Goal: Transaction & Acquisition: Purchase product/service

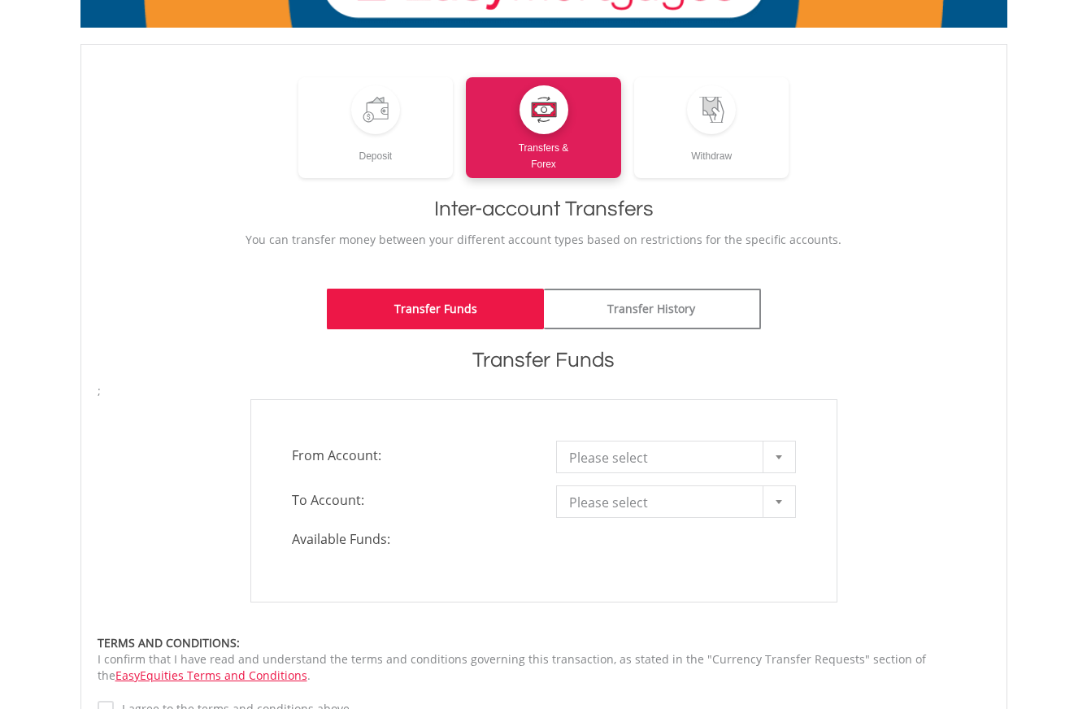
scroll to position [226, 0]
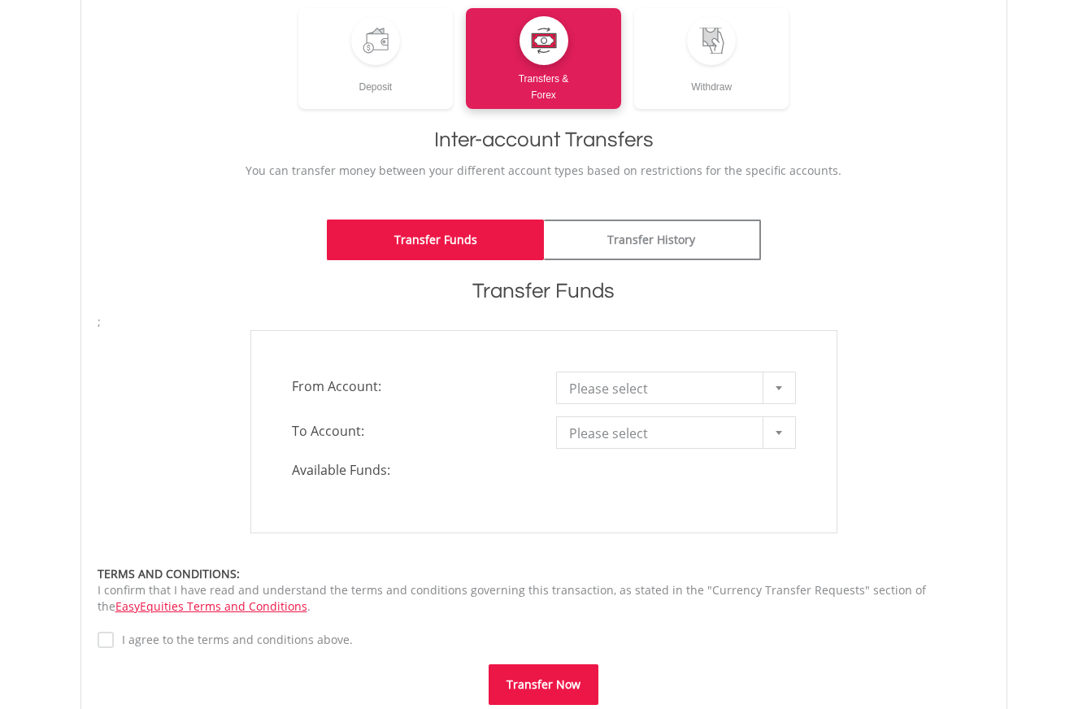
click at [787, 390] on div at bounding box center [779, 387] width 33 height 31
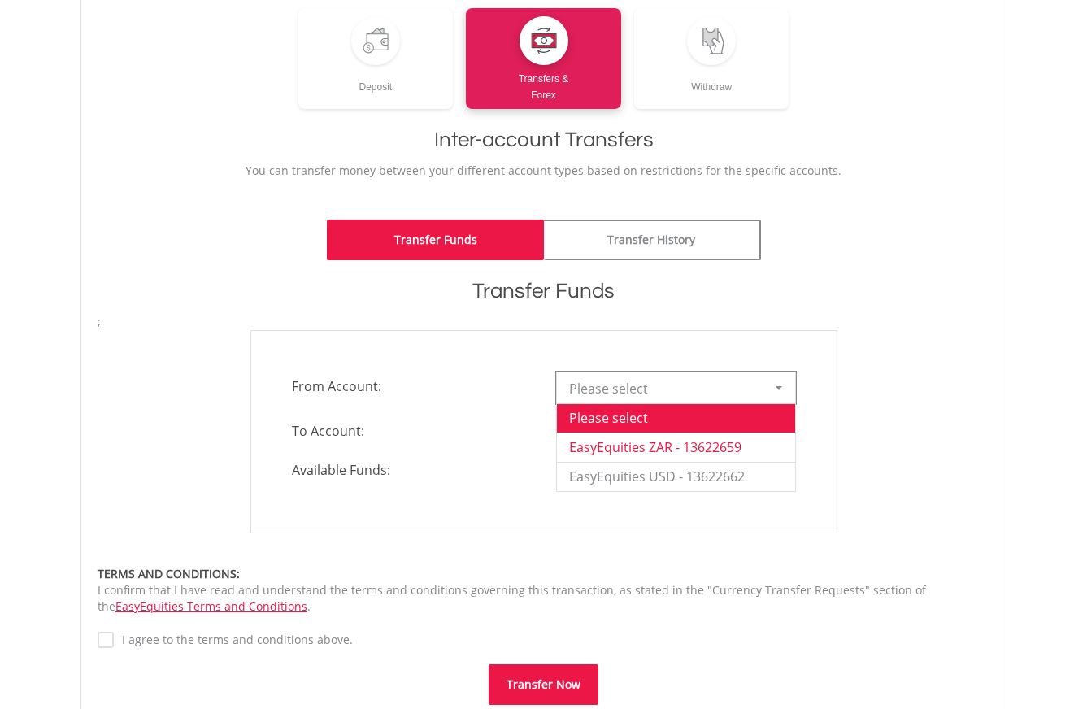
click at [742, 442] on li "EasyEquities ZAR - 13622659" at bounding box center [676, 447] width 238 height 29
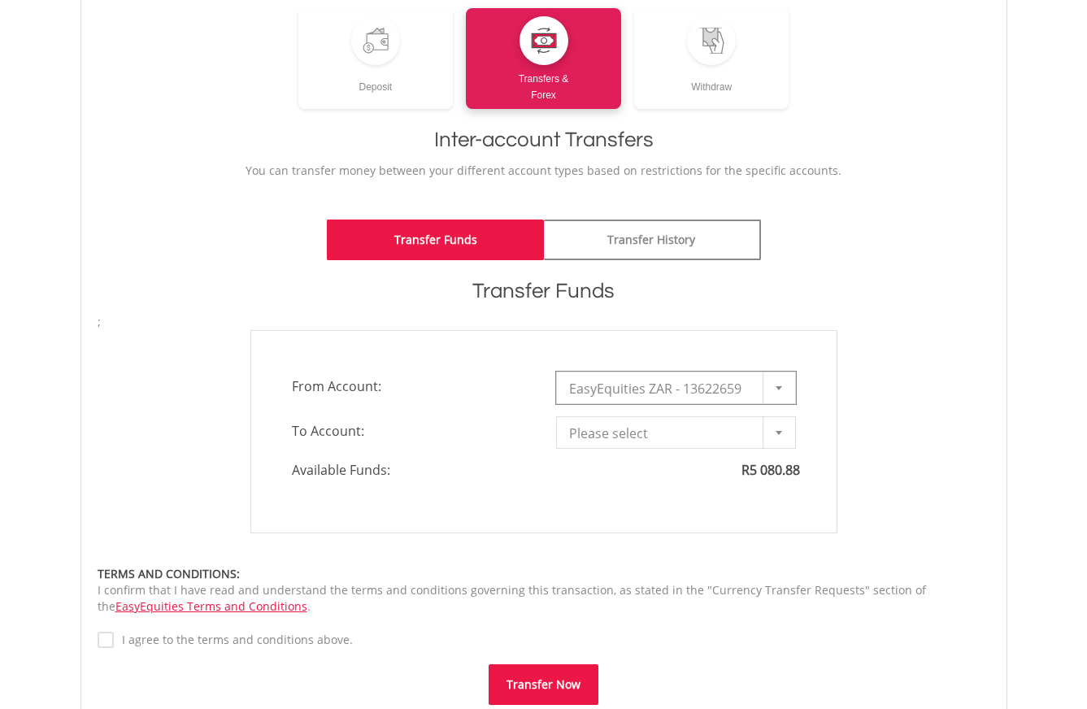
click at [796, 437] on span "**********" at bounding box center [676, 432] width 264 height 33
click at [792, 436] on div at bounding box center [779, 432] width 33 height 31
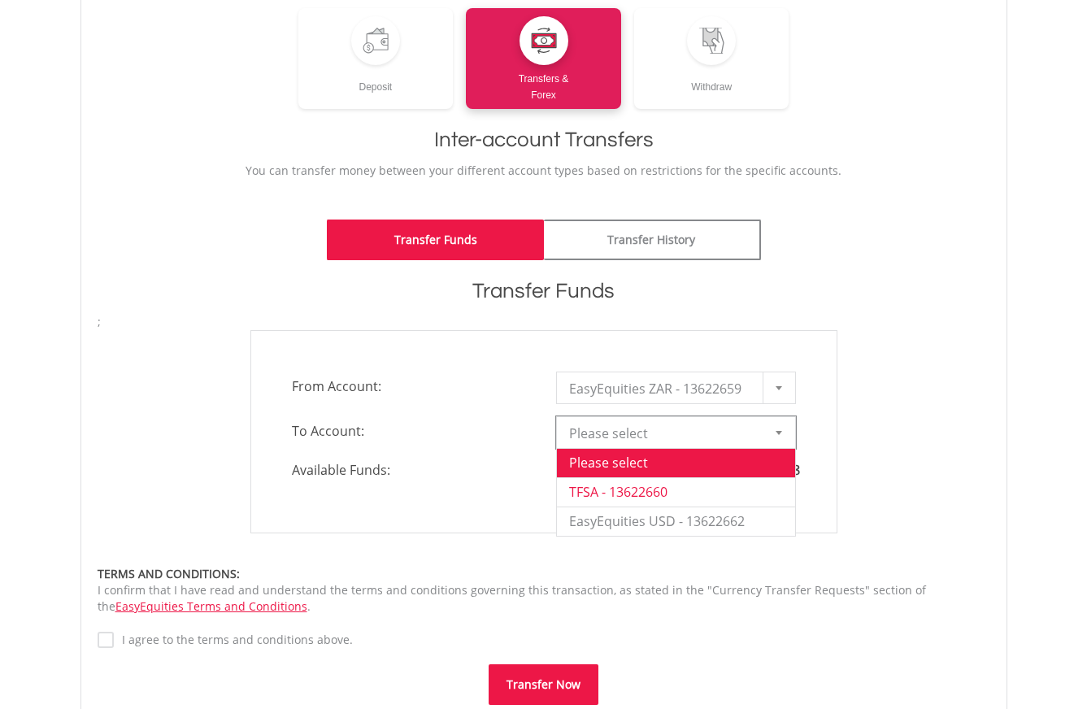
click at [747, 490] on li "TFSA - 13622660" at bounding box center [676, 491] width 238 height 29
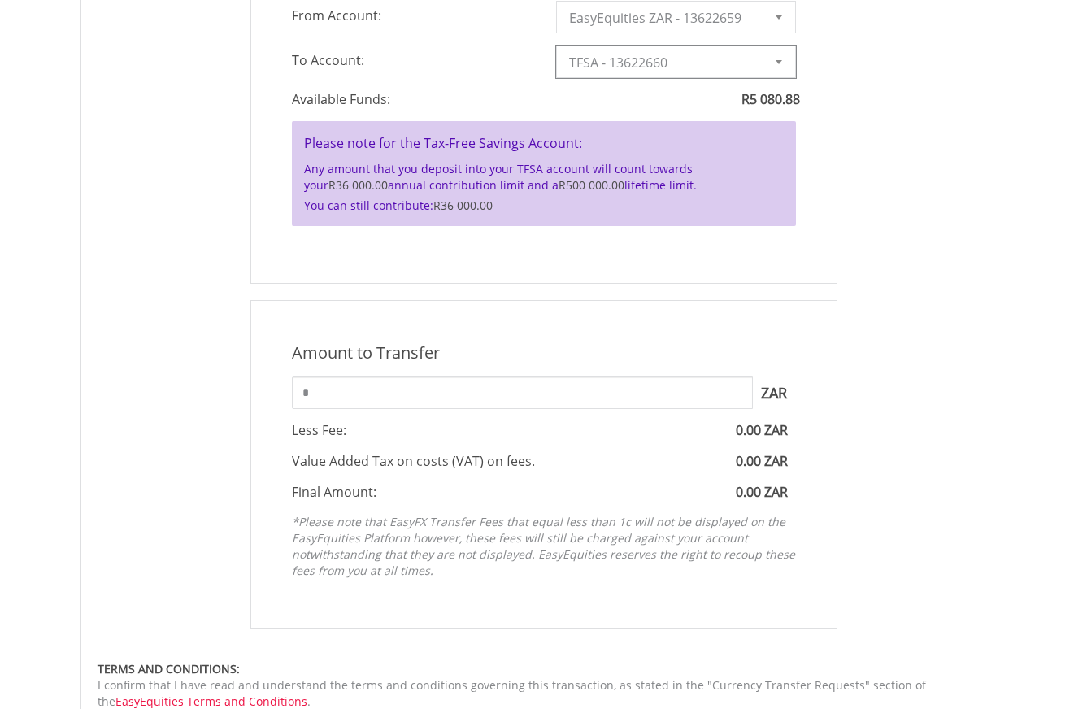
scroll to position [650, 0]
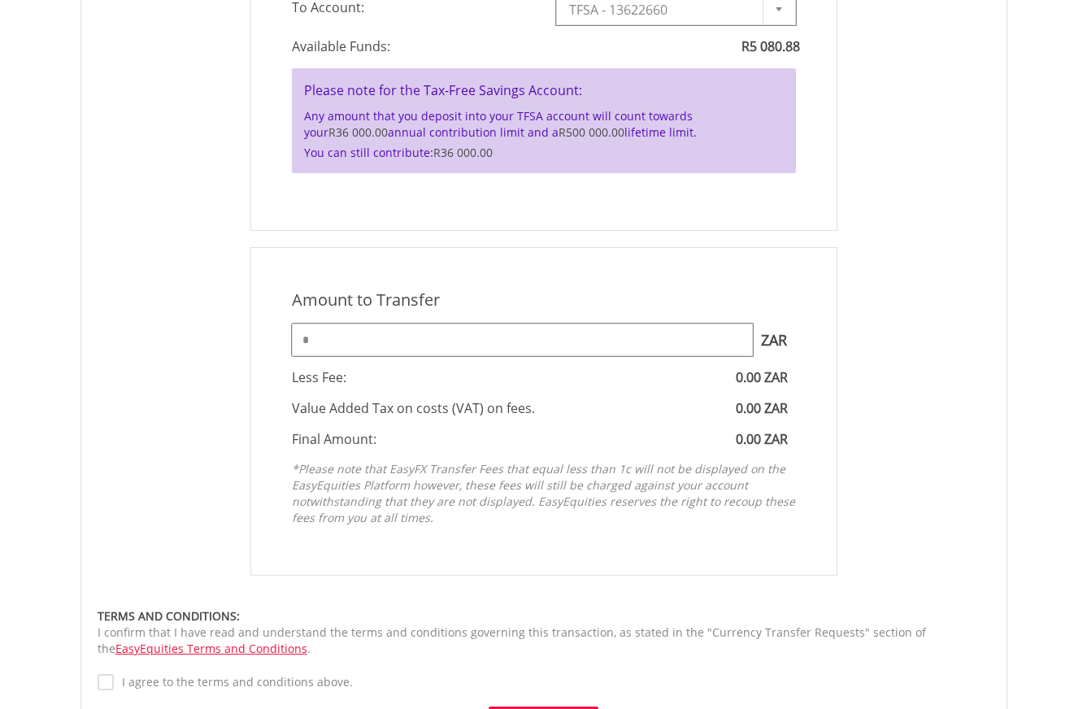
click at [451, 352] on input "*" at bounding box center [522, 340] width 461 height 33
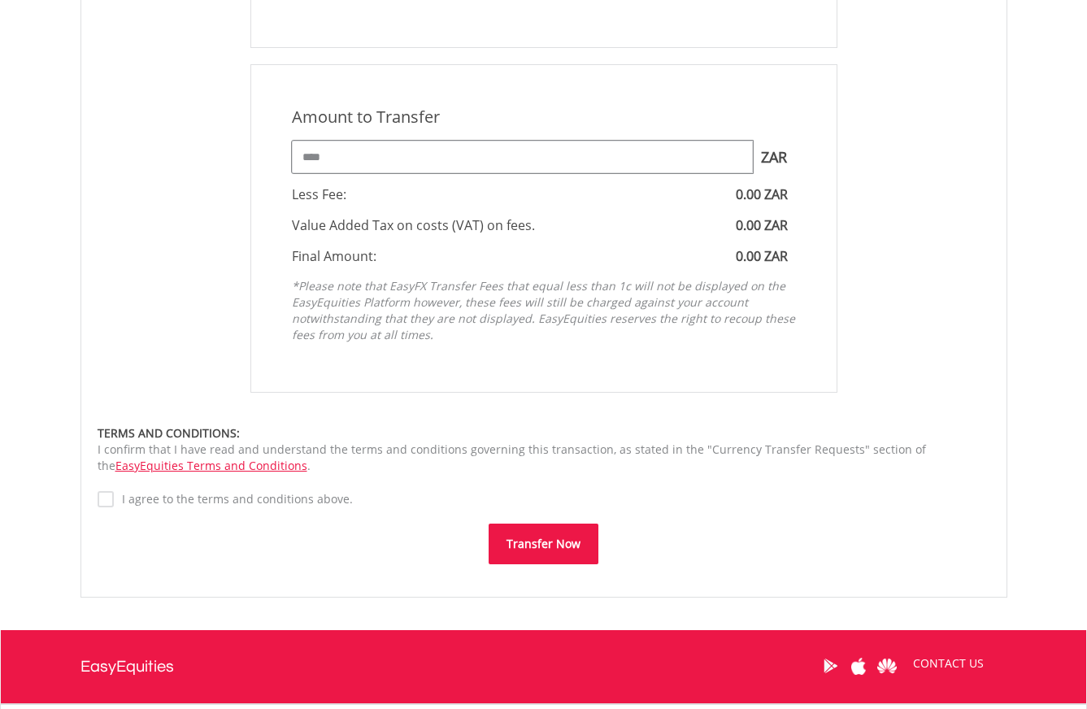
scroll to position [833, 0]
type input "****"
click at [114, 495] on label "I agree to the terms and conditions above." at bounding box center [233, 499] width 239 height 16
click at [537, 535] on button "Transfer Now" at bounding box center [544, 544] width 110 height 41
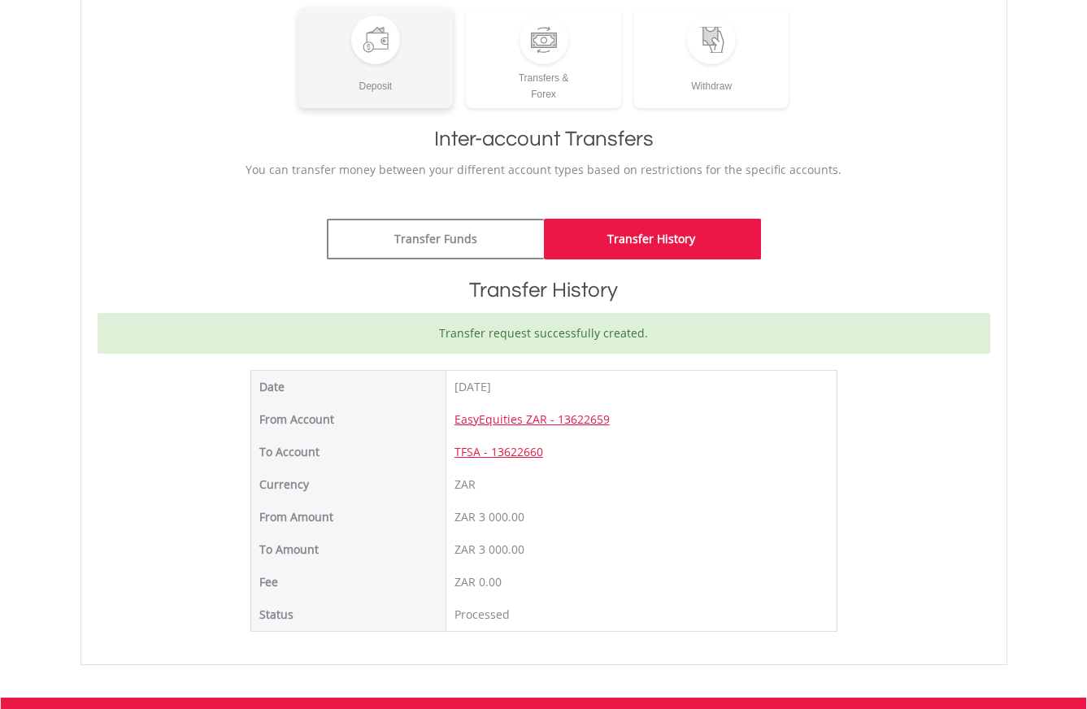
scroll to position [233, 0]
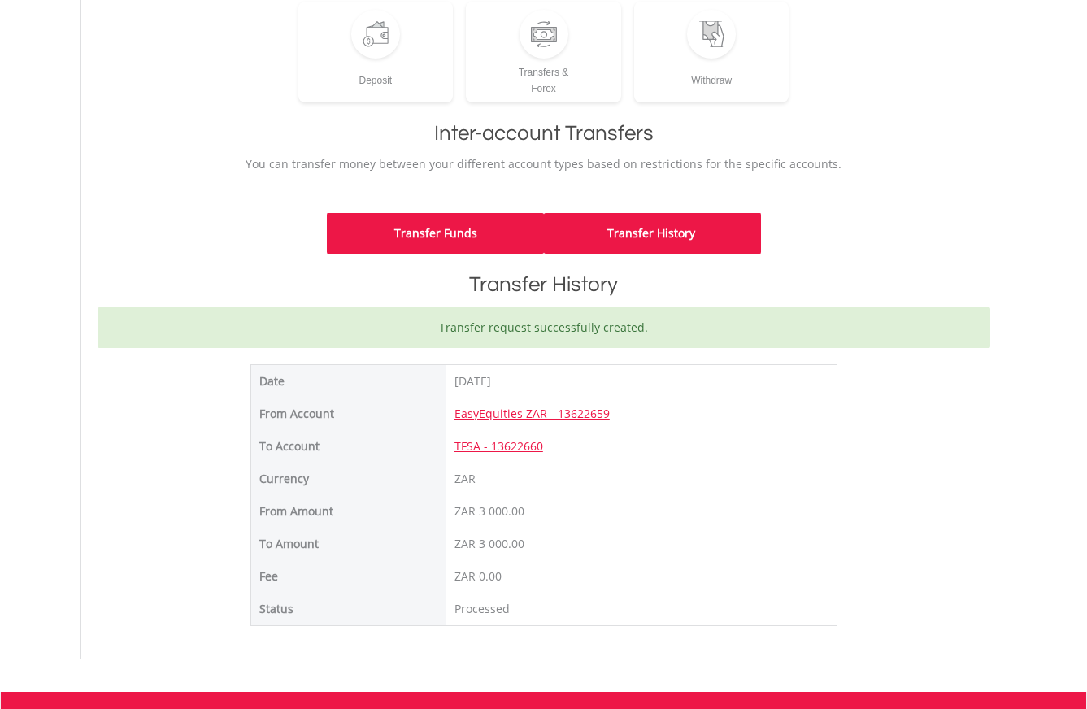
click at [443, 225] on link "Transfer Funds" at bounding box center [435, 233] width 217 height 41
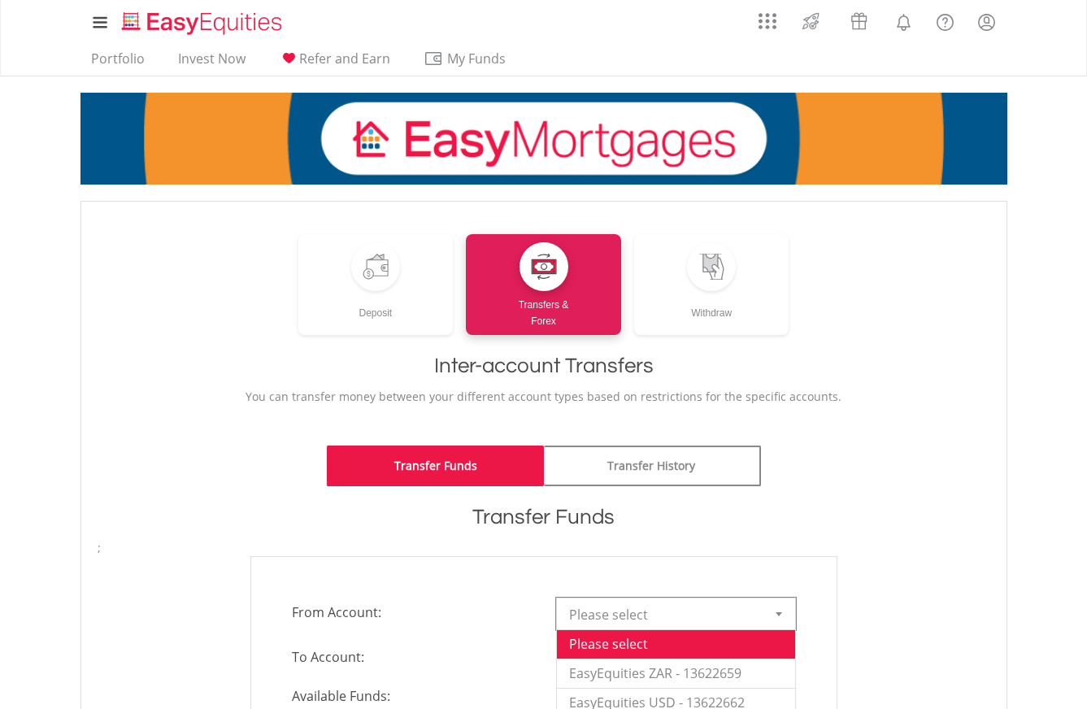
click at [702, 629] on div "Please select Please select EasyEquities ZAR - 13622659 EasyEquities USD - 1362…" at bounding box center [676, 614] width 240 height 33
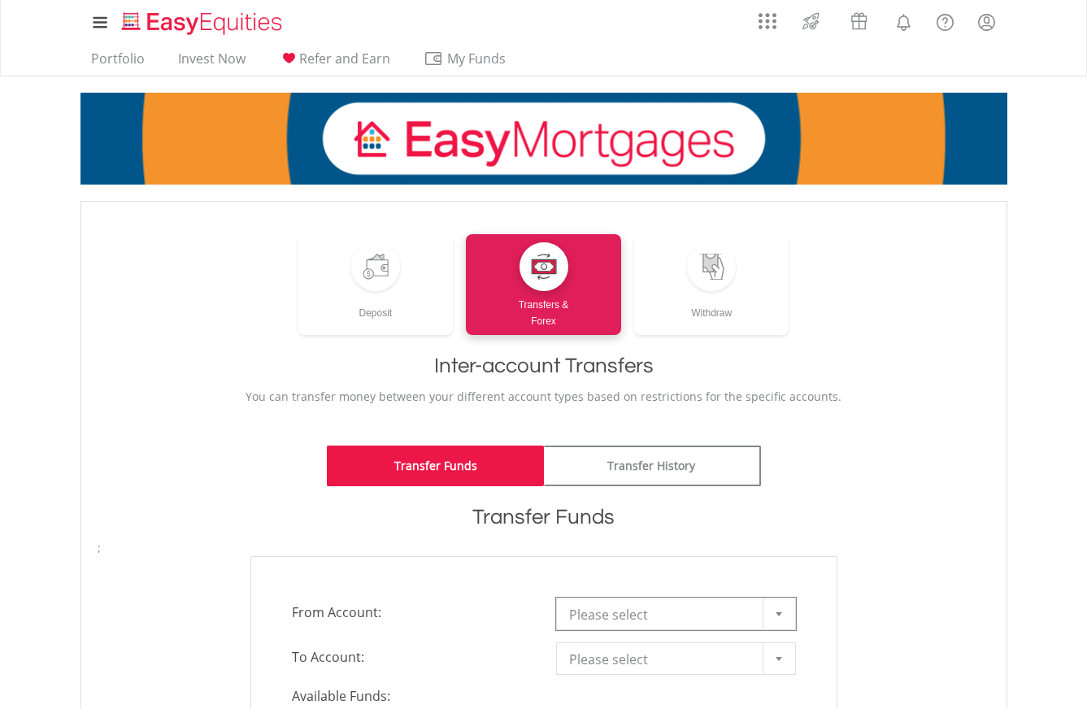
click at [693, 601] on span "Please select" at bounding box center [663, 615] width 189 height 33
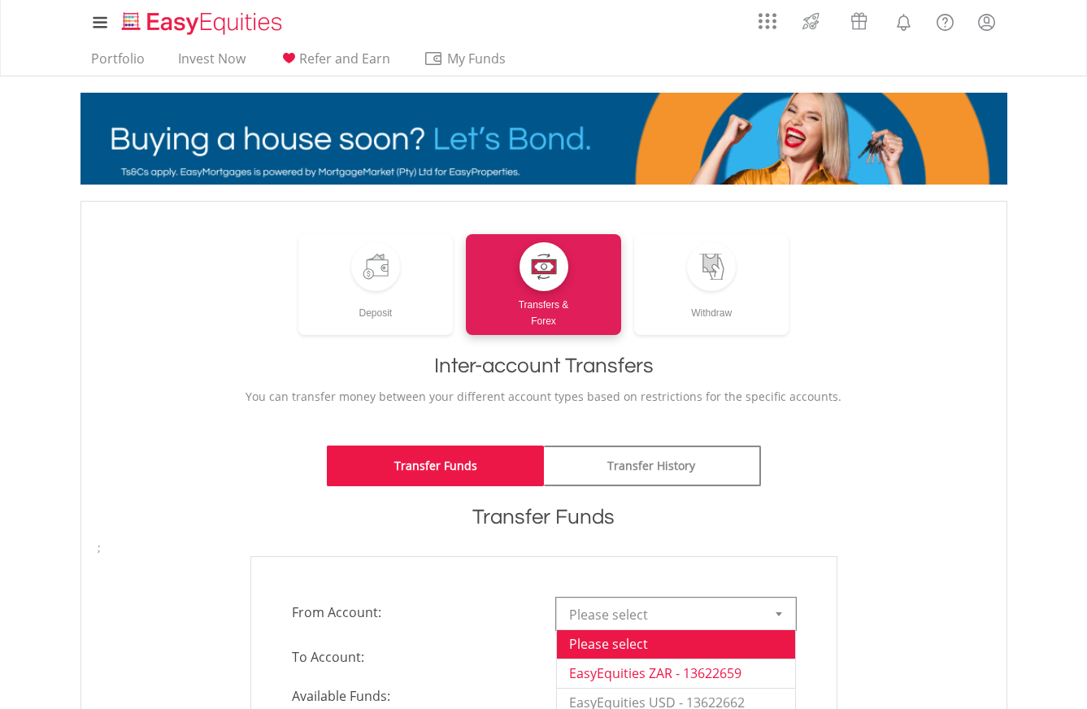
click at [654, 674] on li "EasyEquities ZAR - 13622659" at bounding box center [676, 673] width 238 height 29
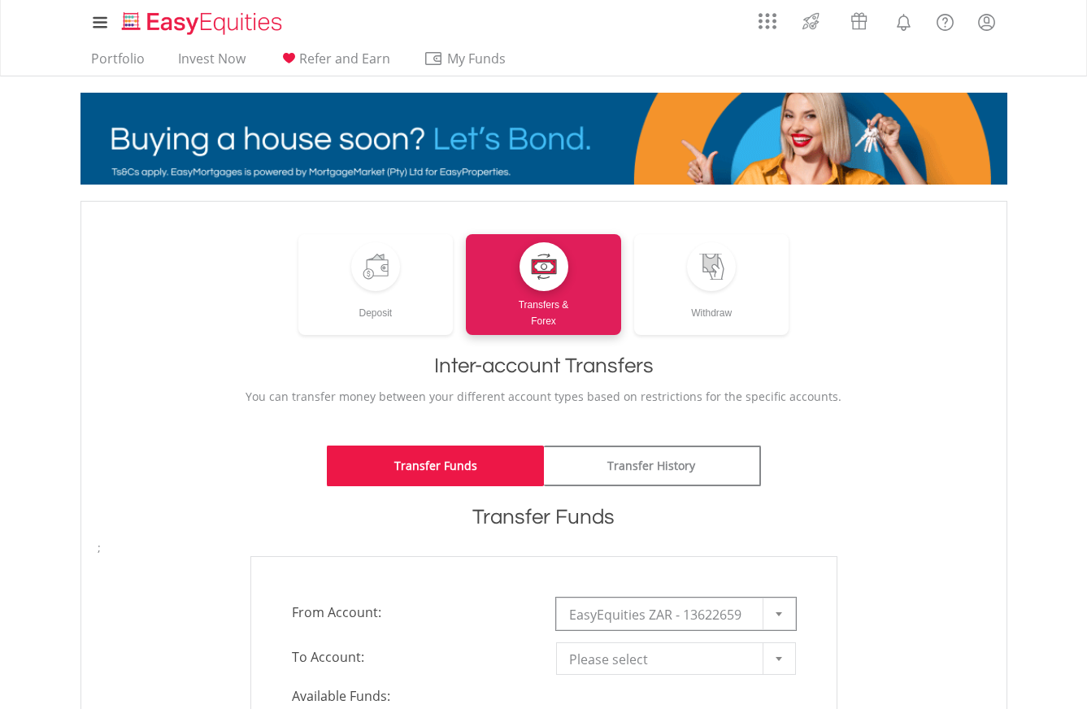
scroll to position [138, 0]
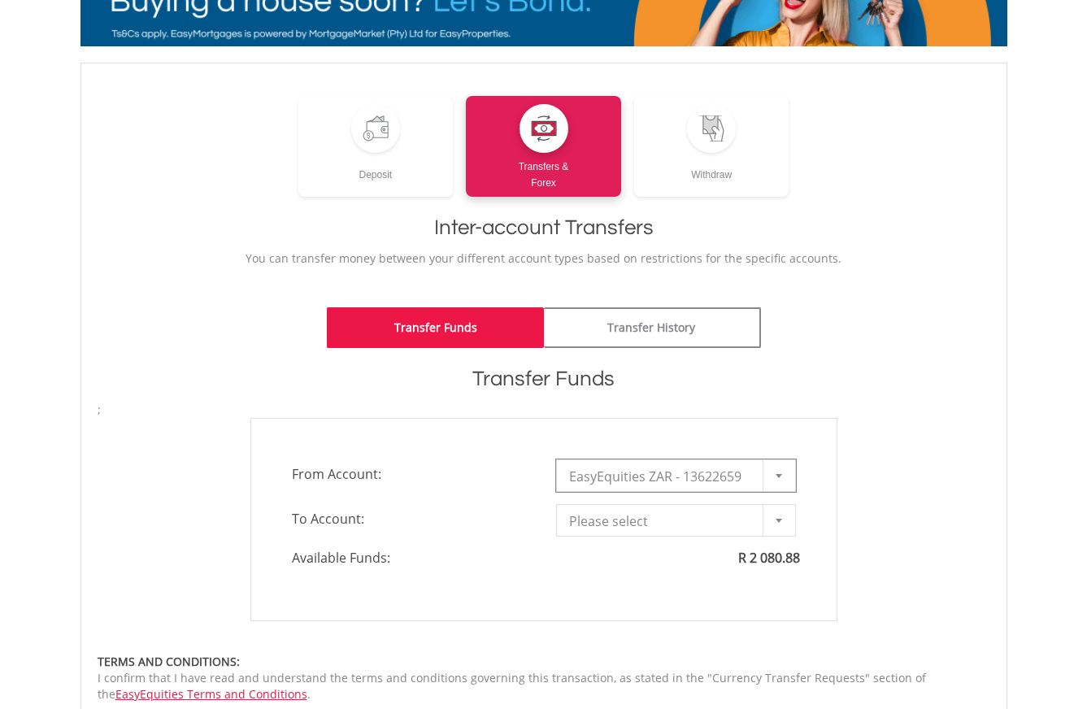
click at [655, 521] on span "Please select" at bounding box center [663, 521] width 189 height 33
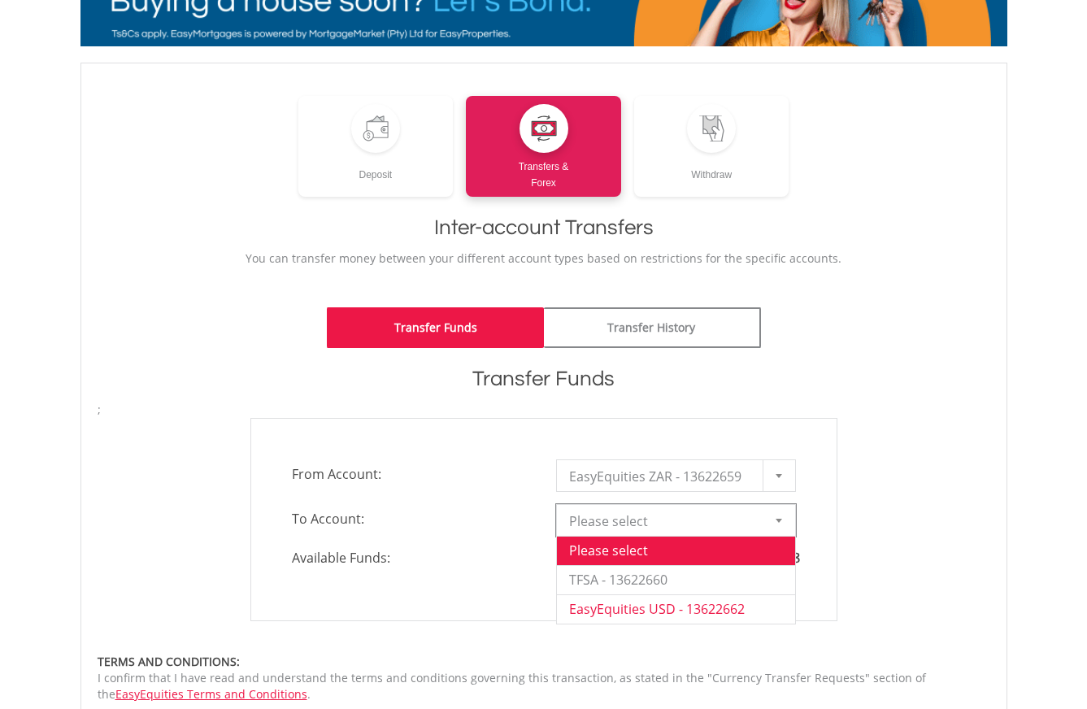
click at [678, 612] on li "EasyEquities USD - 13622662" at bounding box center [676, 608] width 238 height 29
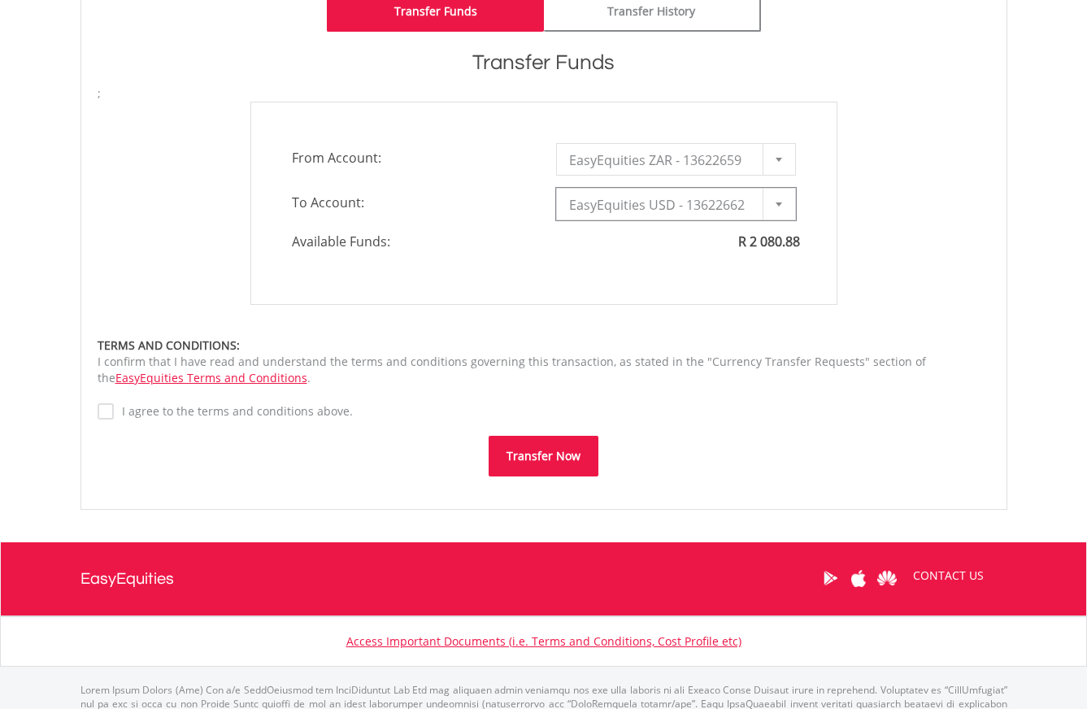
scroll to position [477, 0]
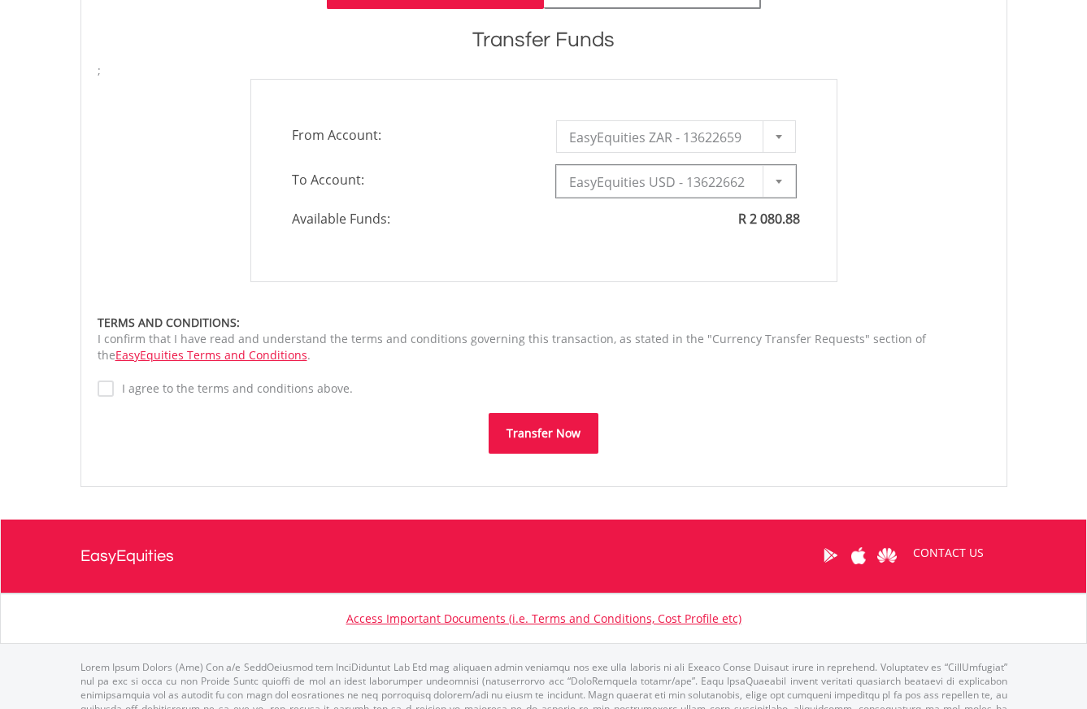
type input "*"
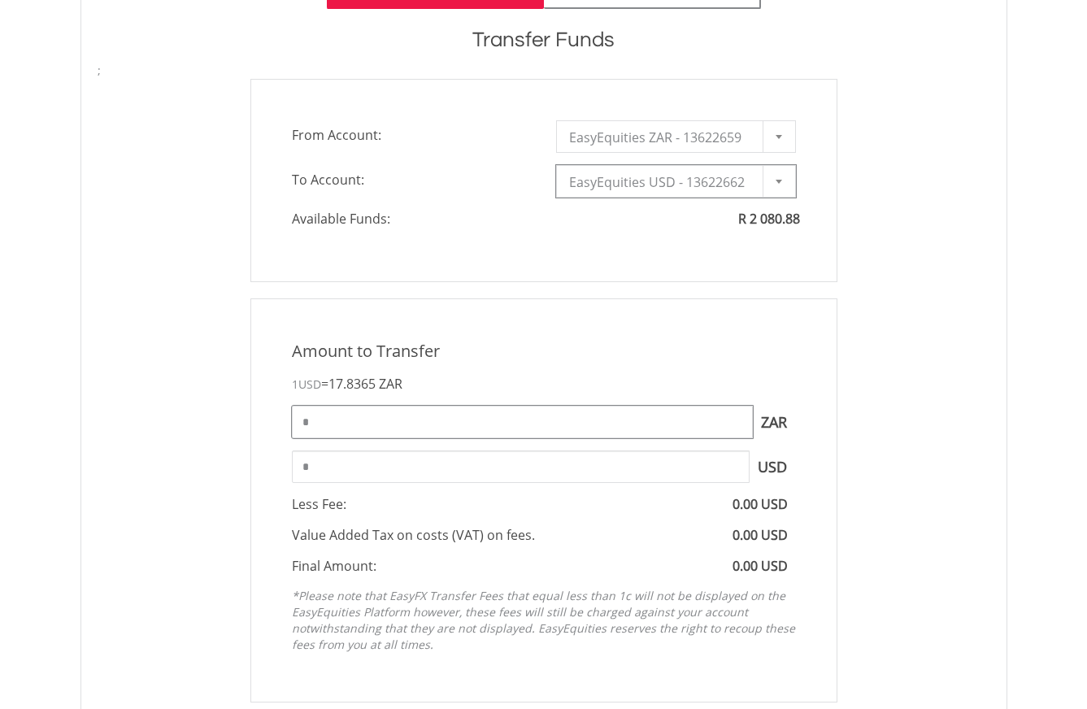
click at [546, 422] on input "*" at bounding box center [522, 422] width 461 height 33
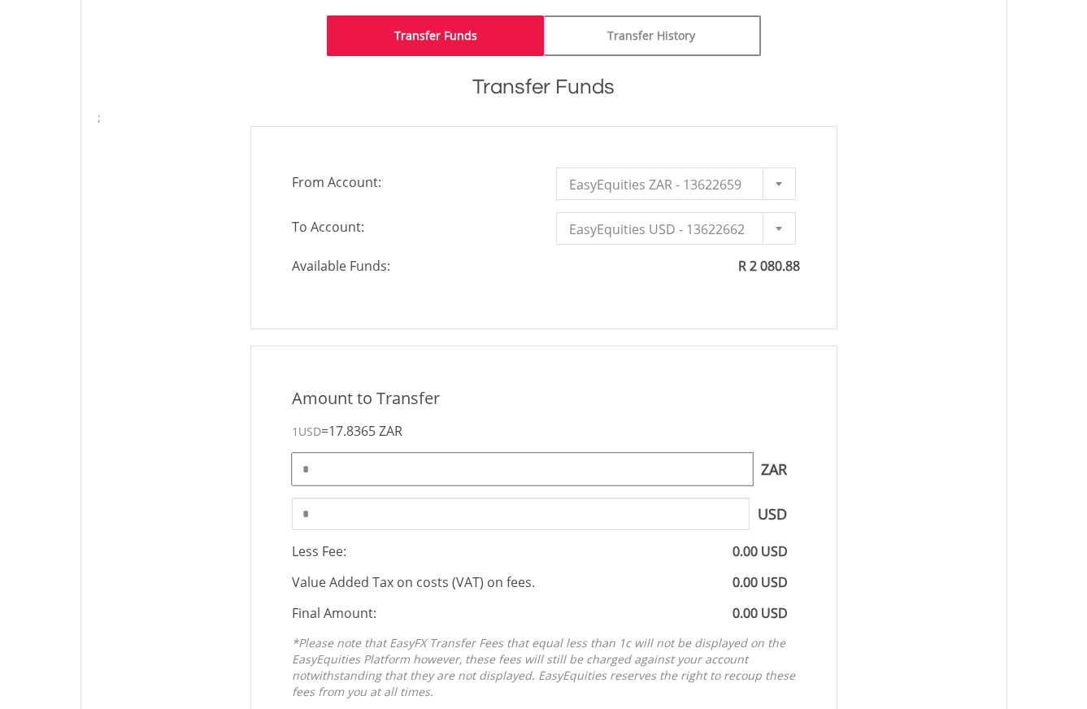
scroll to position [447, 0]
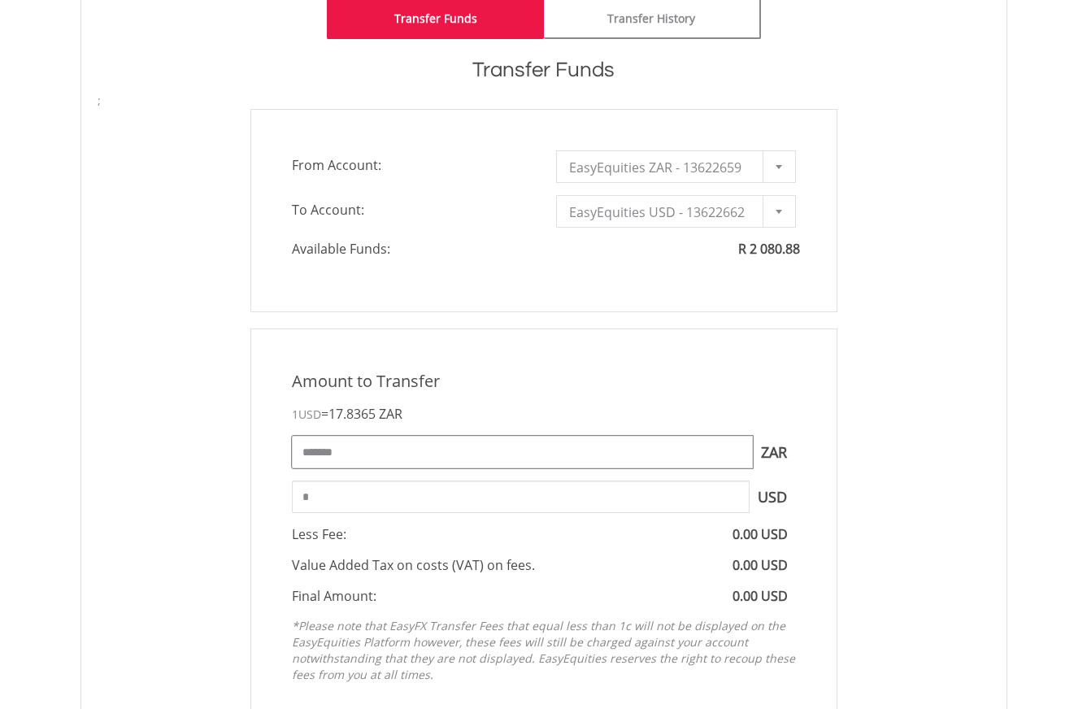
type input "*******"
type input "******"
click at [625, 510] on input "******" at bounding box center [521, 497] width 458 height 33
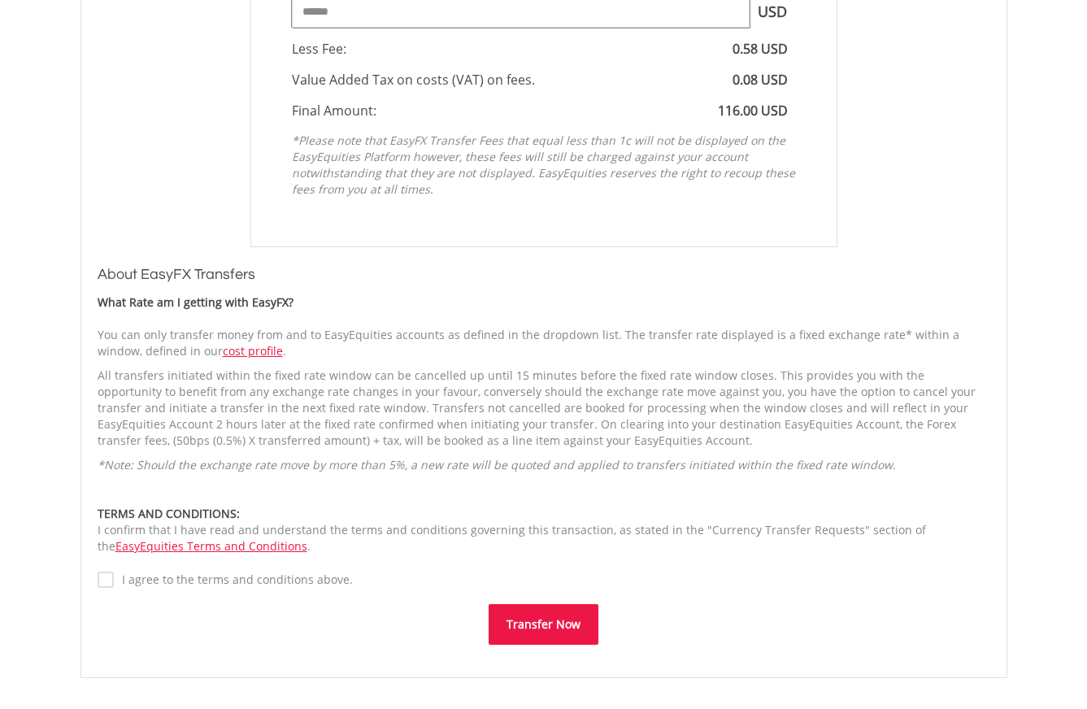
scroll to position [1069, 0]
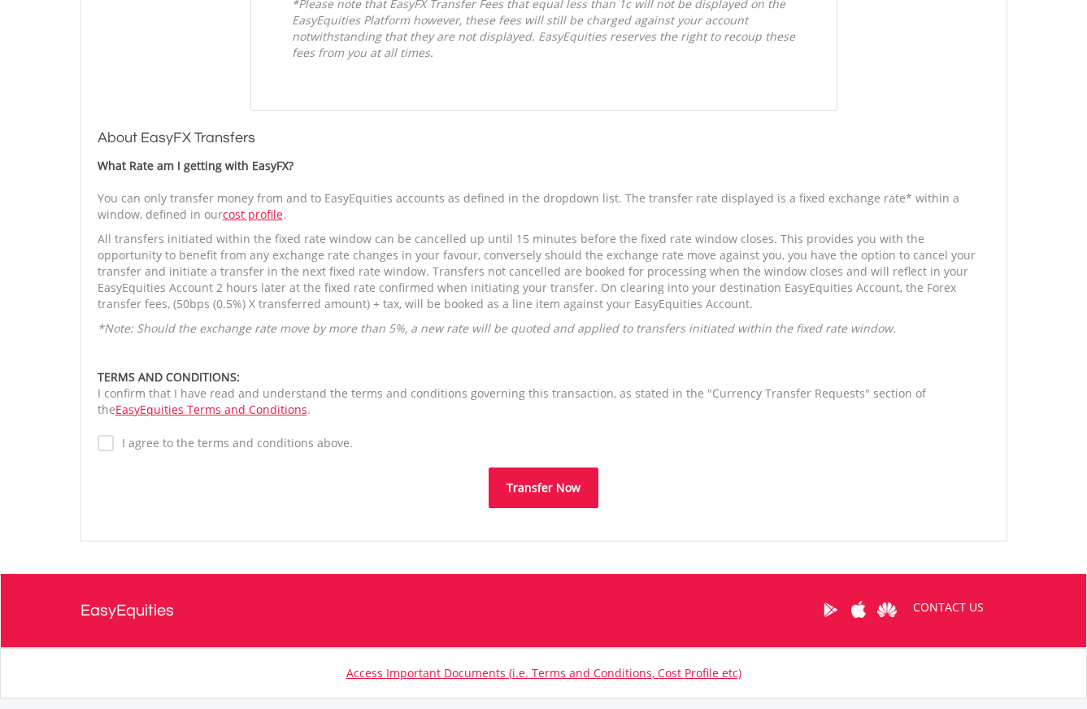
click at [114, 444] on label "I agree to the terms and conditions above." at bounding box center [233, 443] width 239 height 16
click at [550, 499] on button "Transfer Now" at bounding box center [544, 488] width 110 height 41
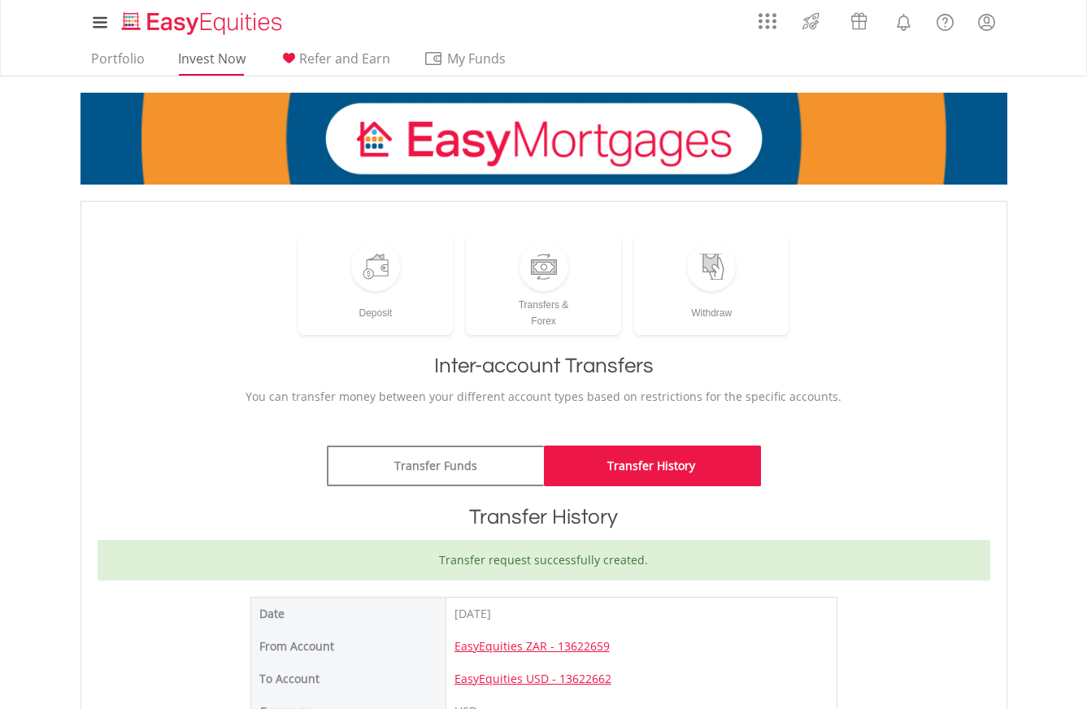
click at [211, 63] on link "Invest Now" at bounding box center [212, 62] width 81 height 25
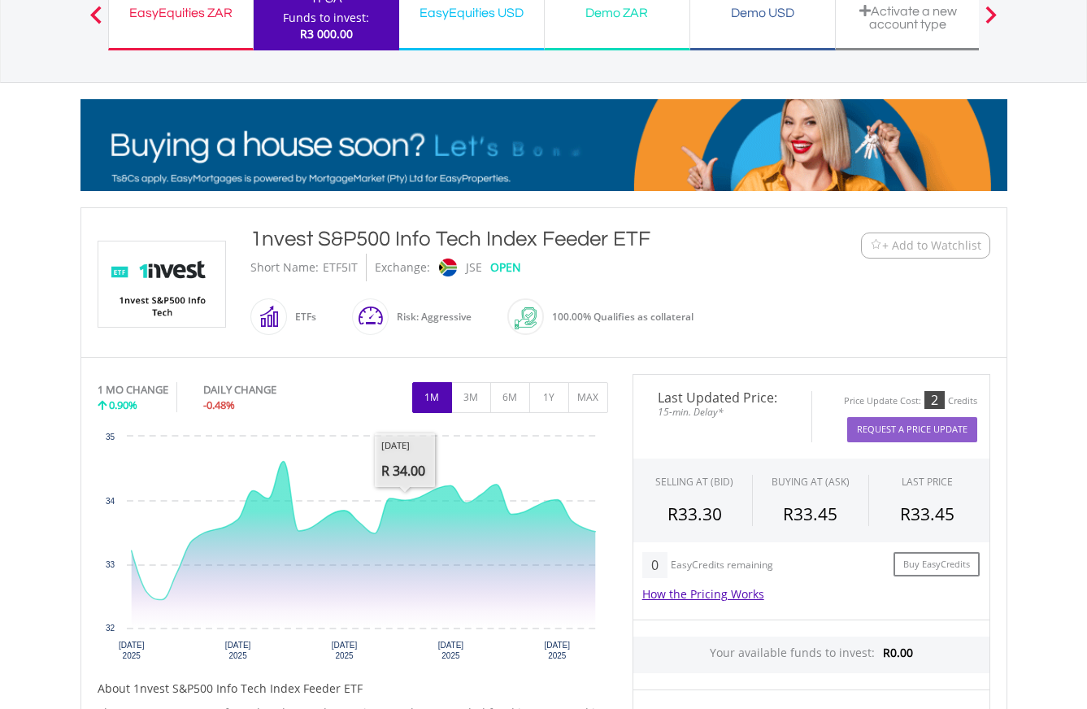
scroll to position [109, 0]
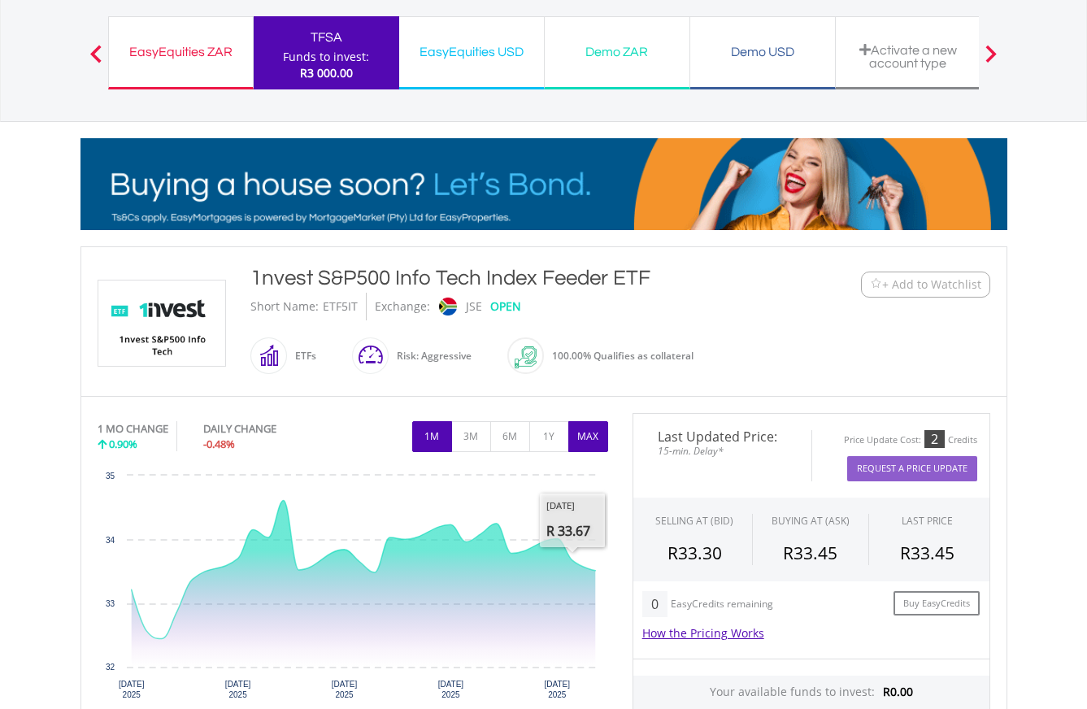
click at [590, 442] on button "MAX" at bounding box center [588, 436] width 40 height 31
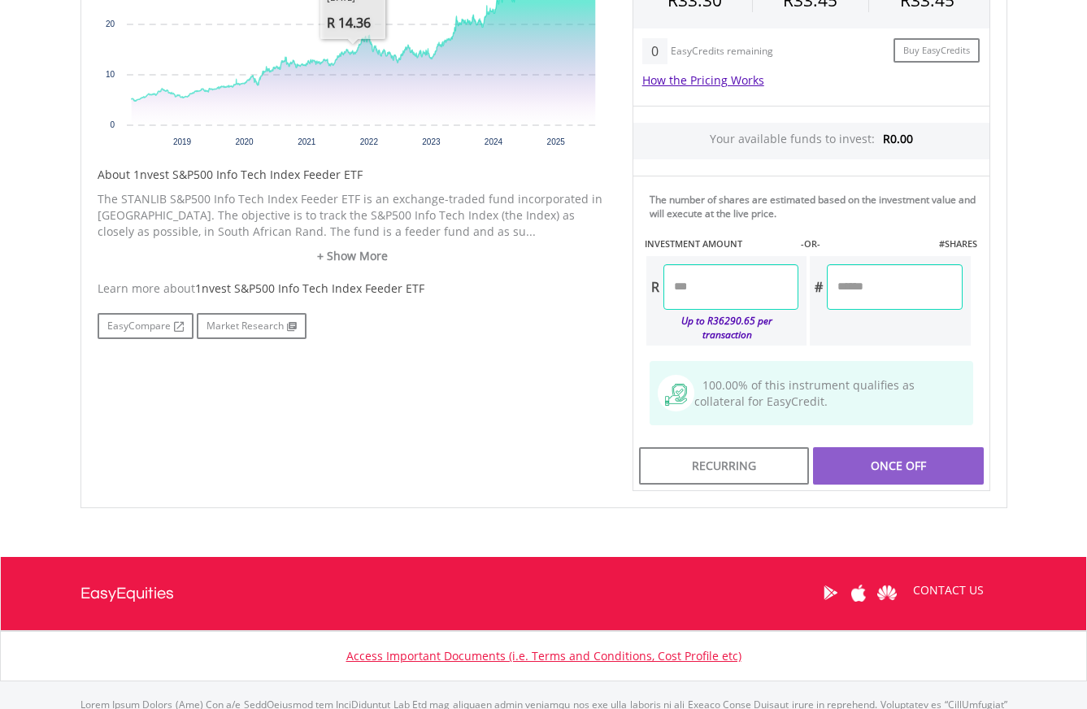
scroll to position [667, 0]
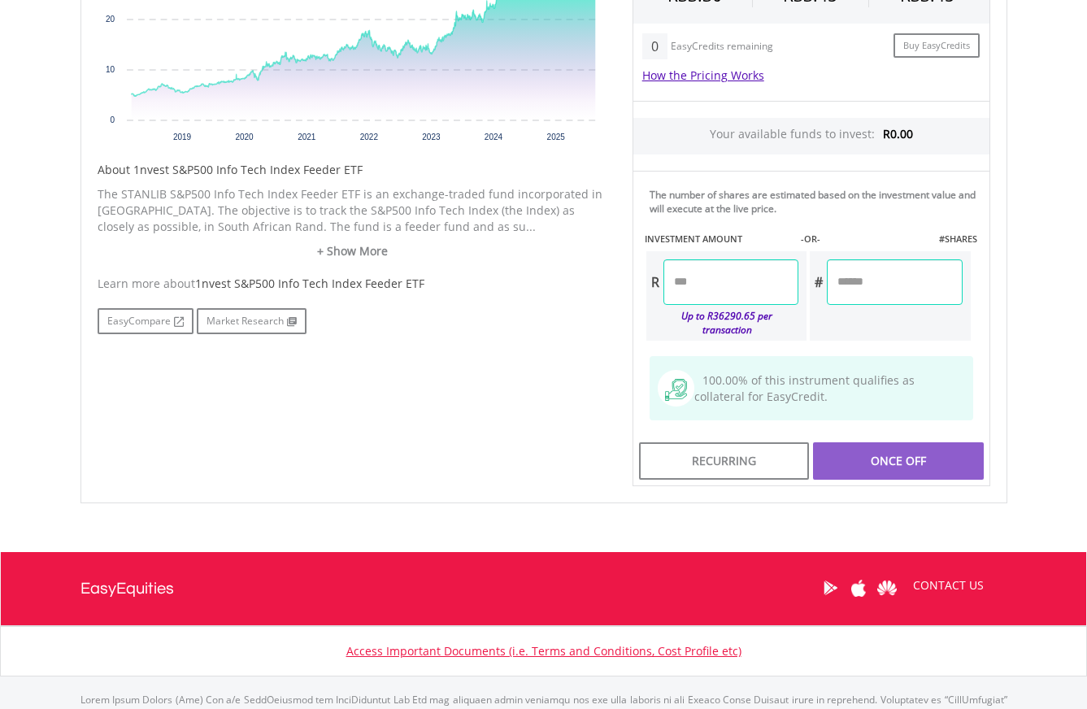
click at [748, 290] on input "number" at bounding box center [731, 282] width 135 height 46
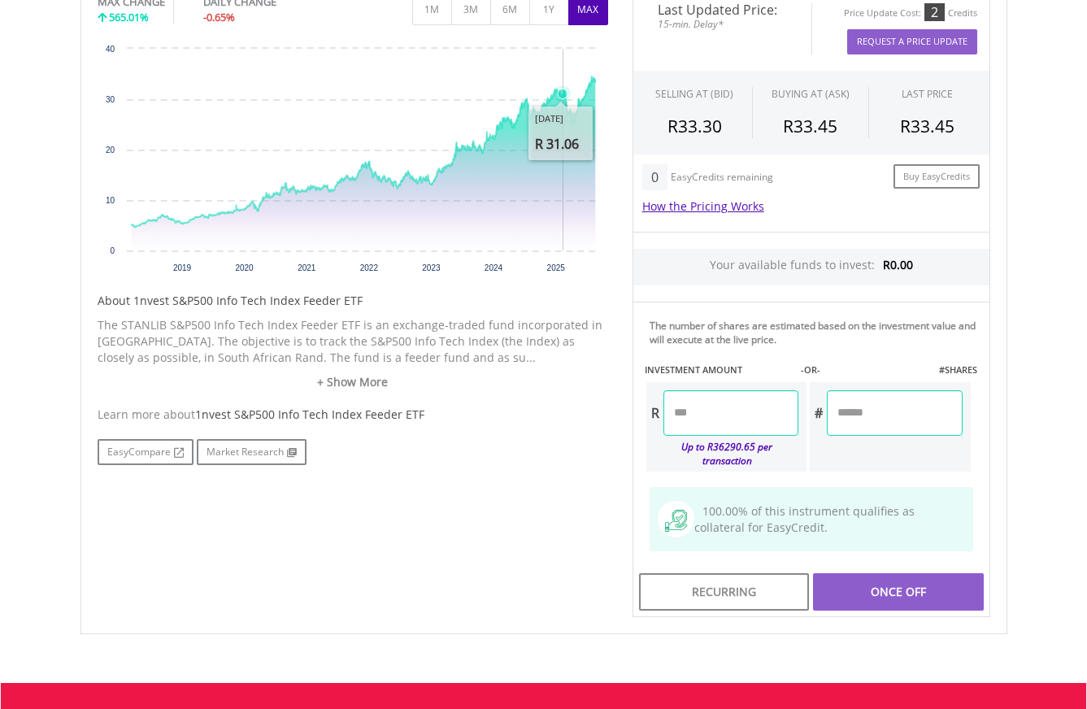
scroll to position [540, 0]
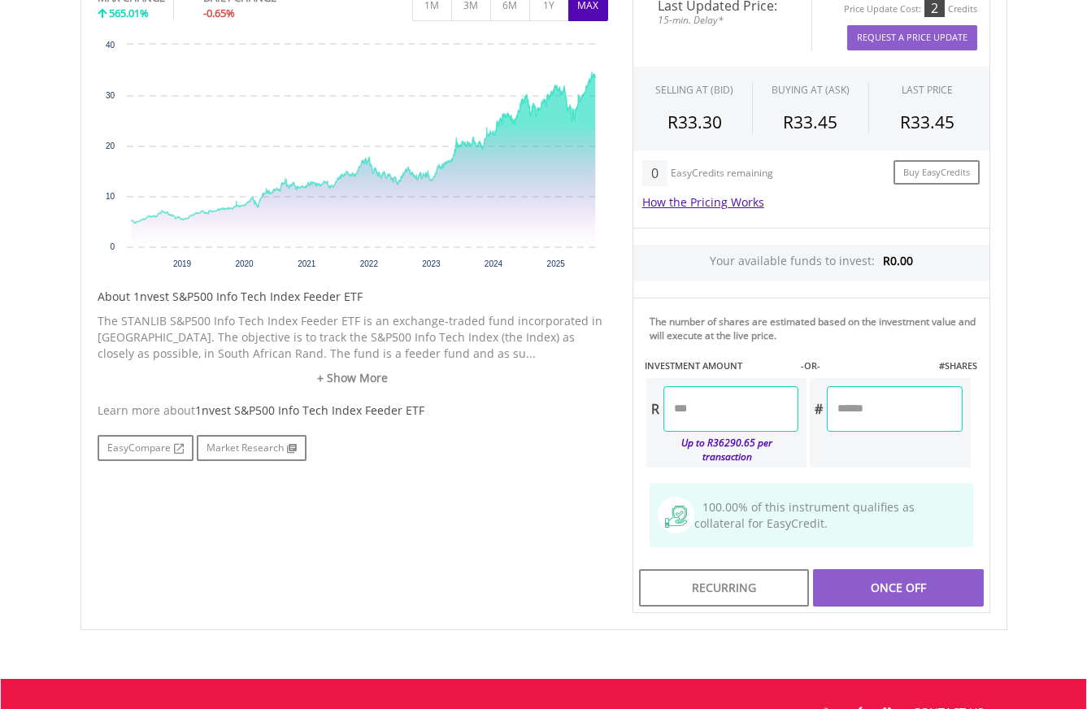
click at [743, 420] on input "number" at bounding box center [731, 409] width 135 height 46
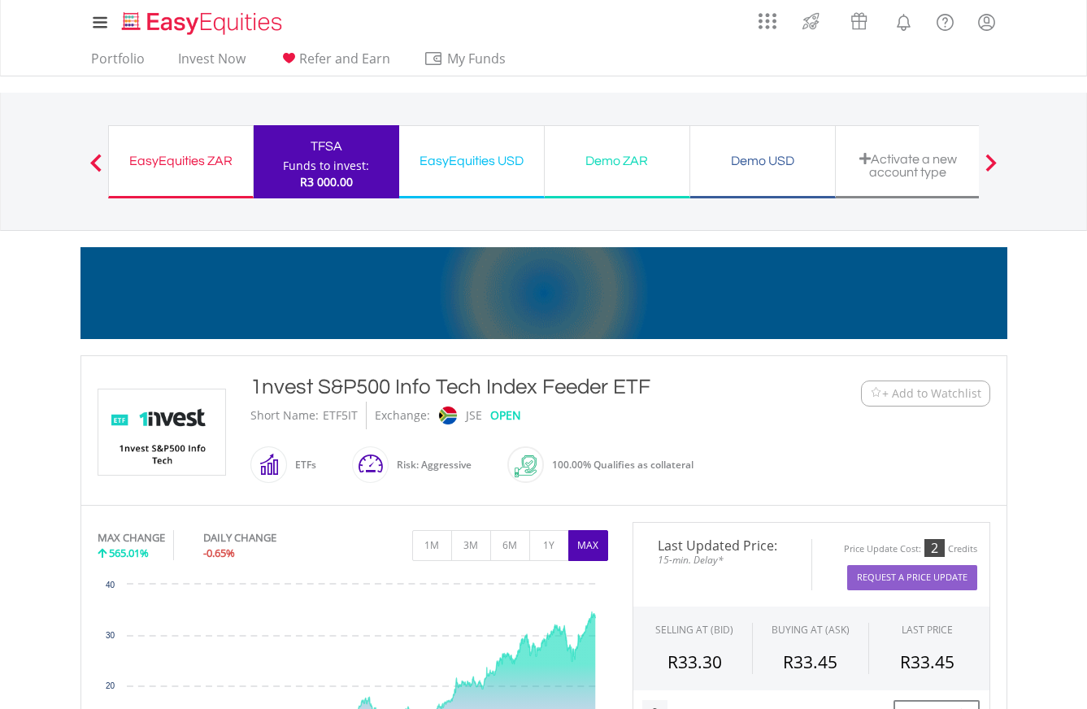
scroll to position [0, 0]
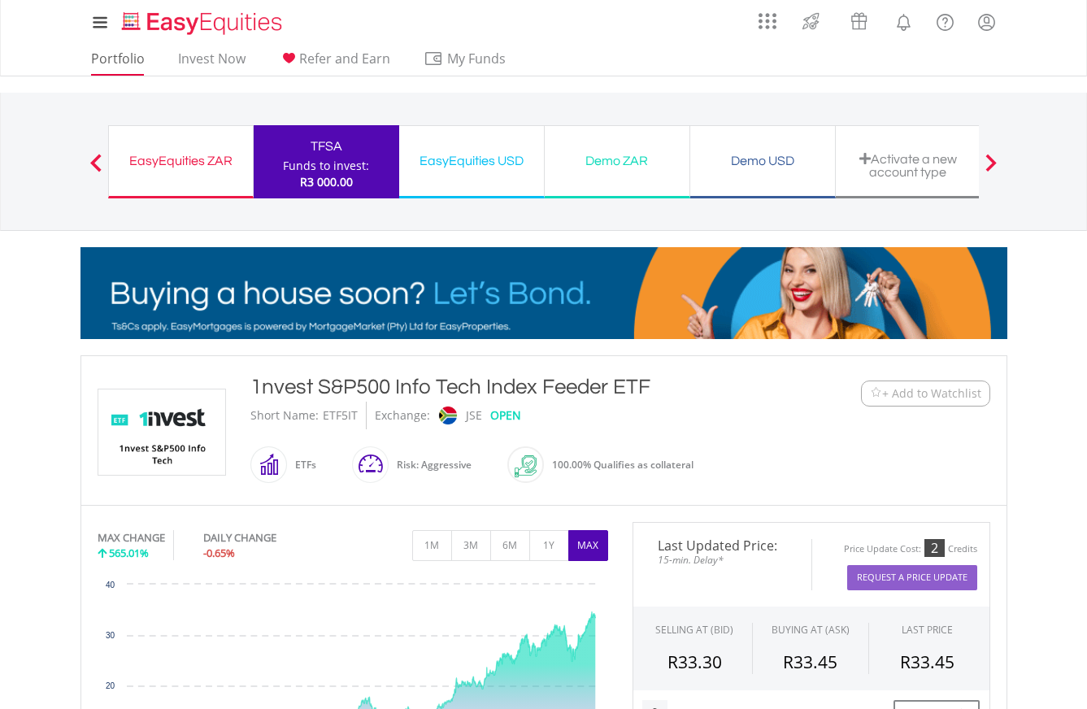
click at [117, 59] on link "Portfolio" at bounding box center [118, 62] width 67 height 25
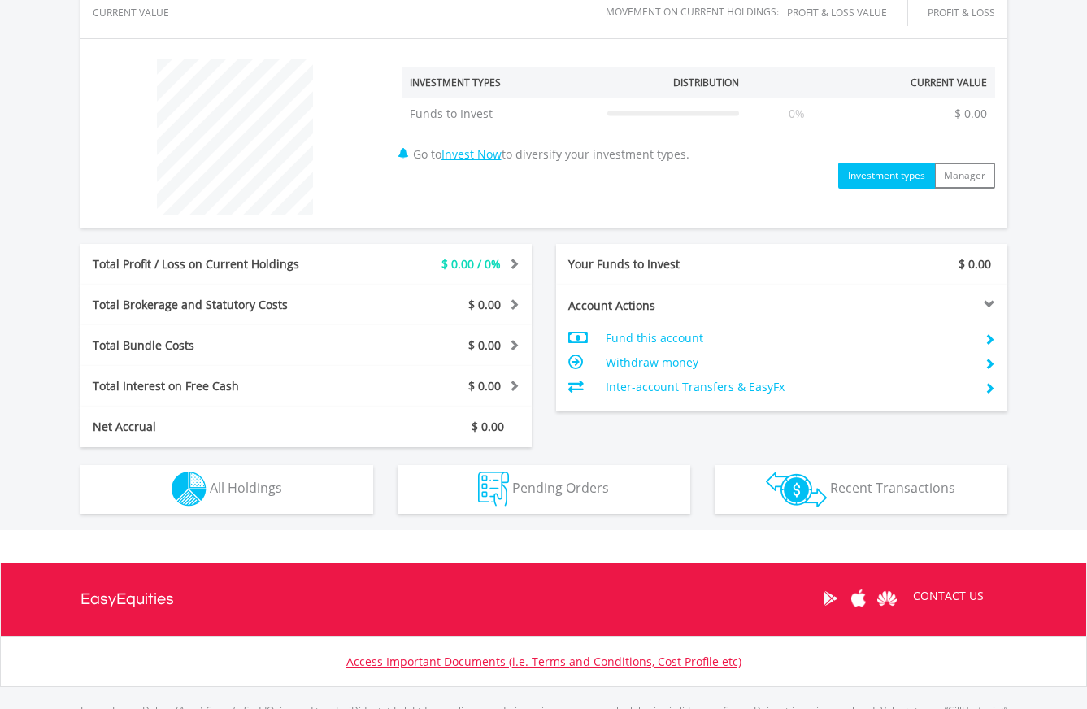
scroll to position [575, 0]
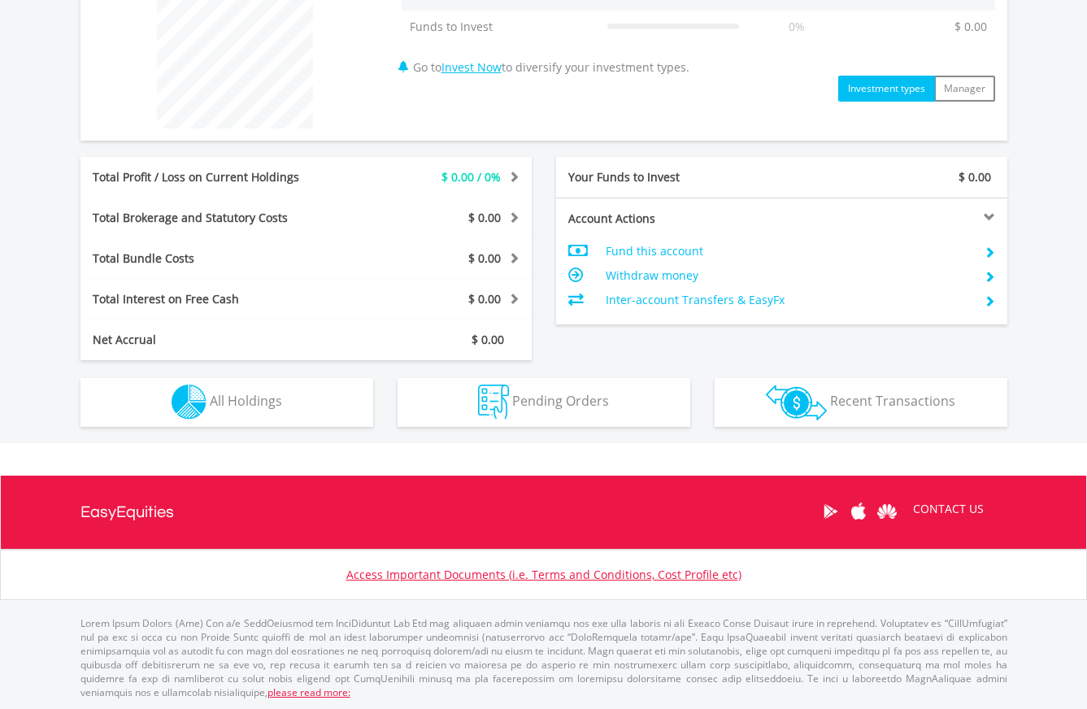
click at [629, 400] on button "Pending Orders Pending Orders" at bounding box center [544, 402] width 293 height 49
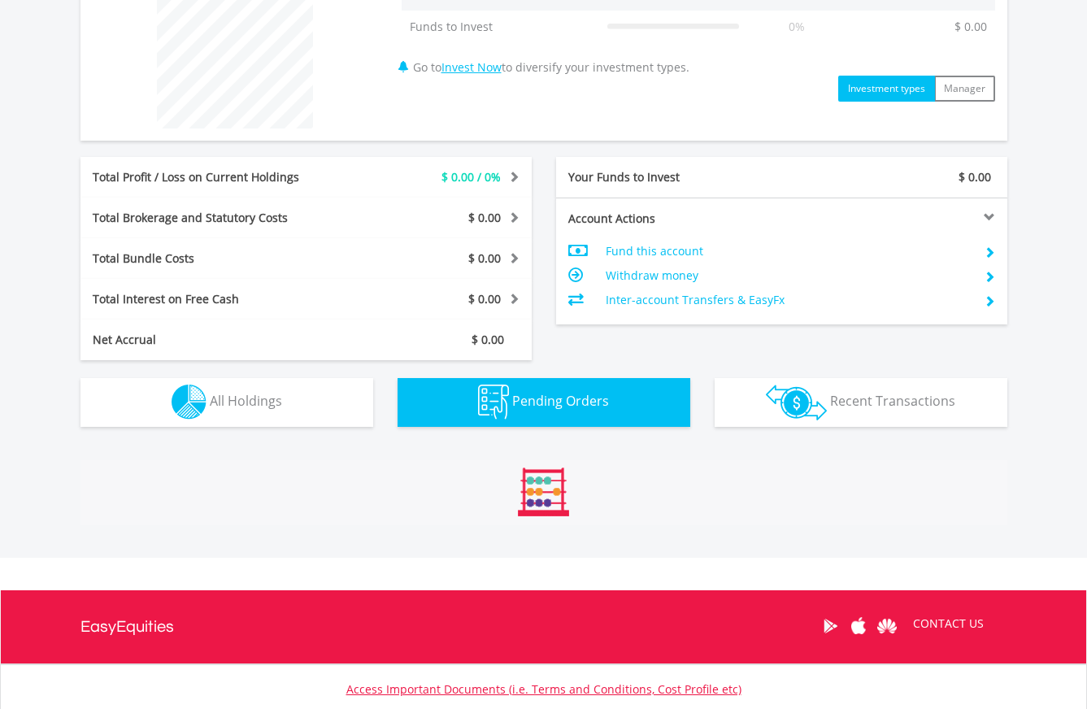
scroll to position [750, 0]
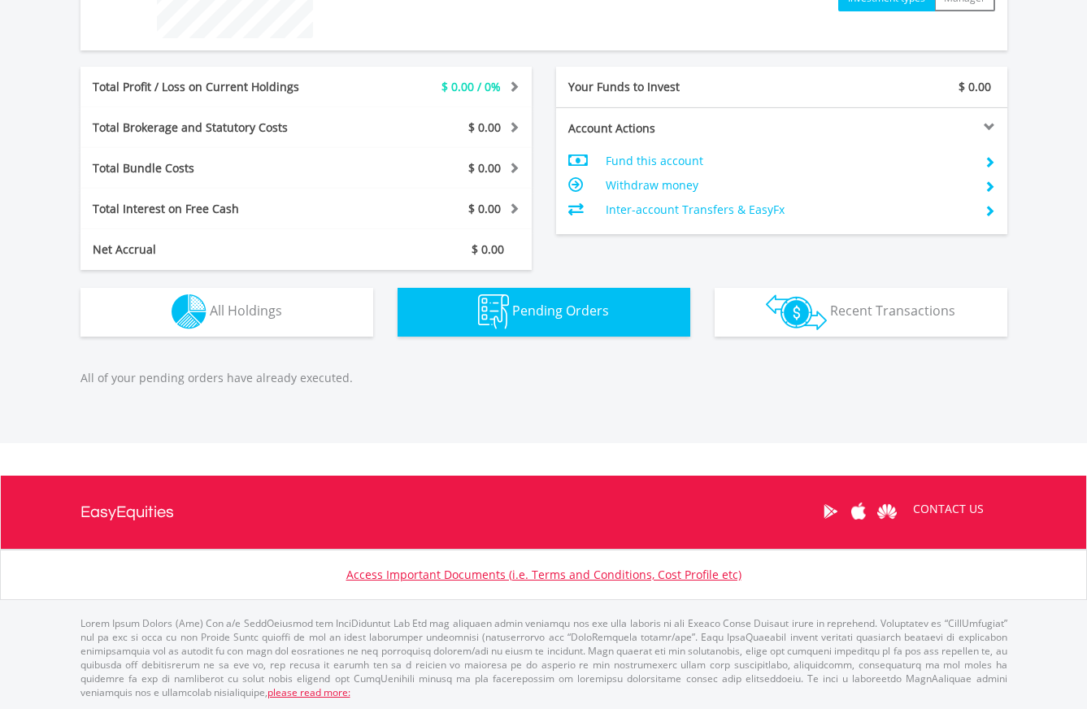
click at [829, 291] on button "Transactions Recent Transactions" at bounding box center [861, 312] width 293 height 49
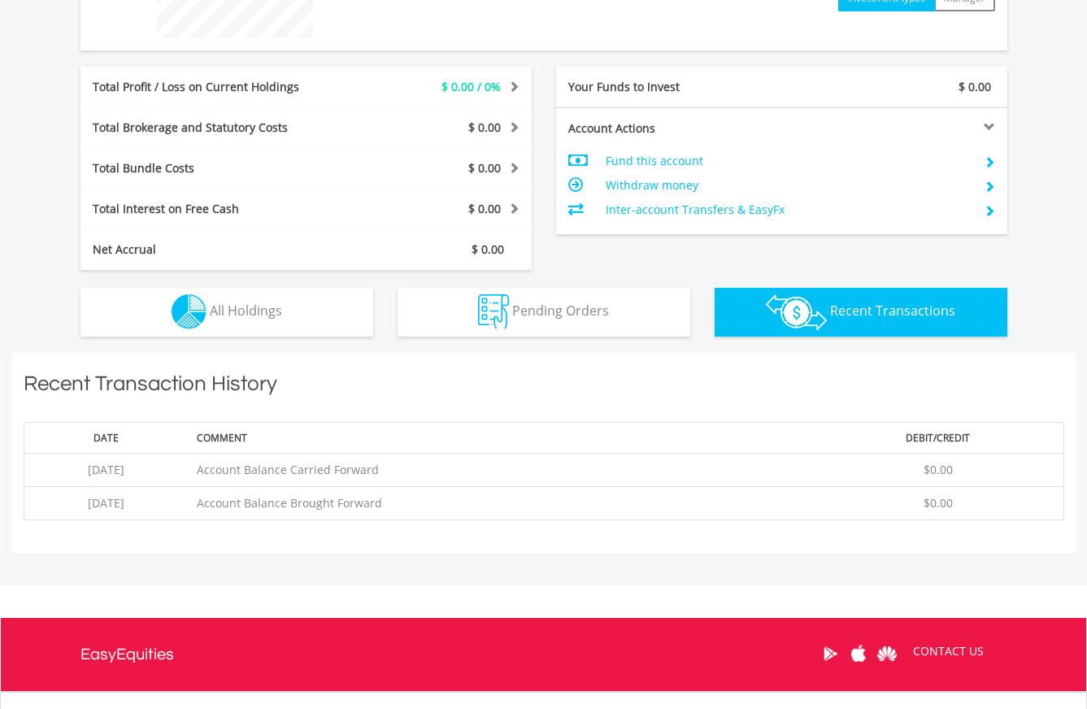
scroll to position [892, 0]
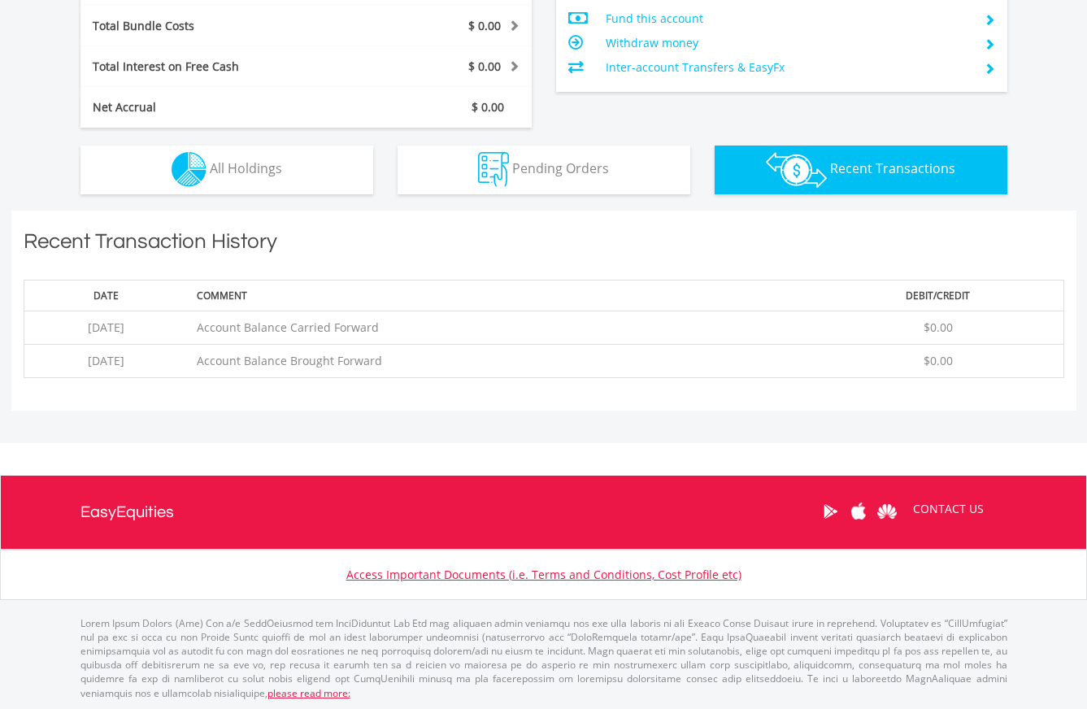
click at [316, 184] on button "Holdings All Holdings" at bounding box center [227, 170] width 293 height 49
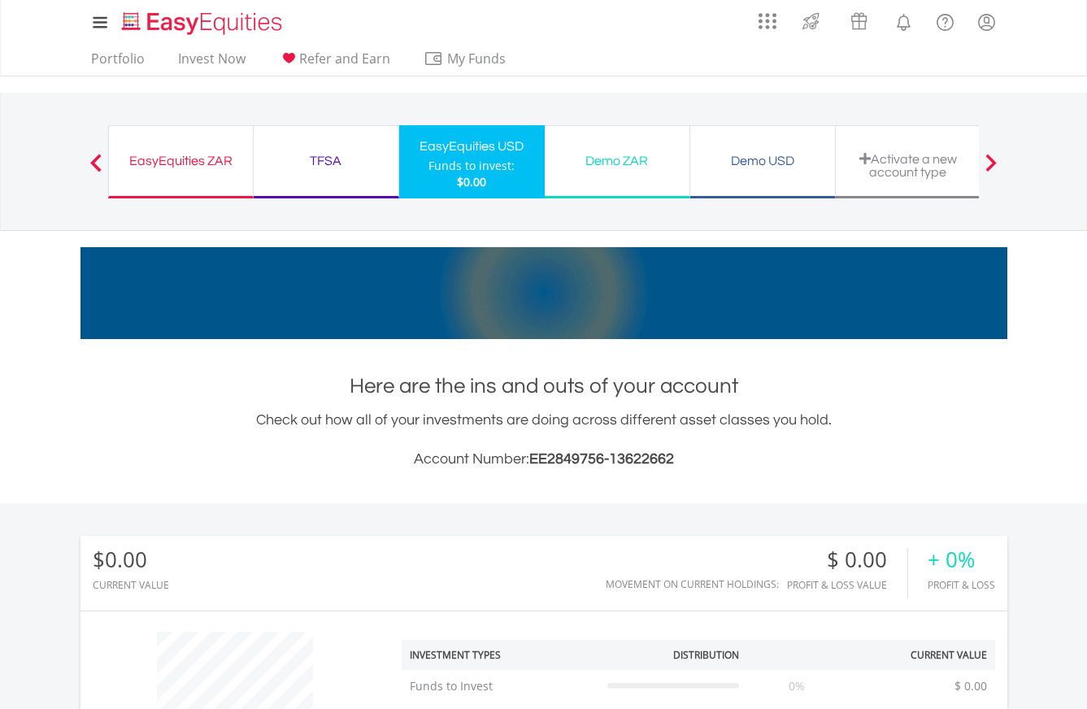
scroll to position [0, 0]
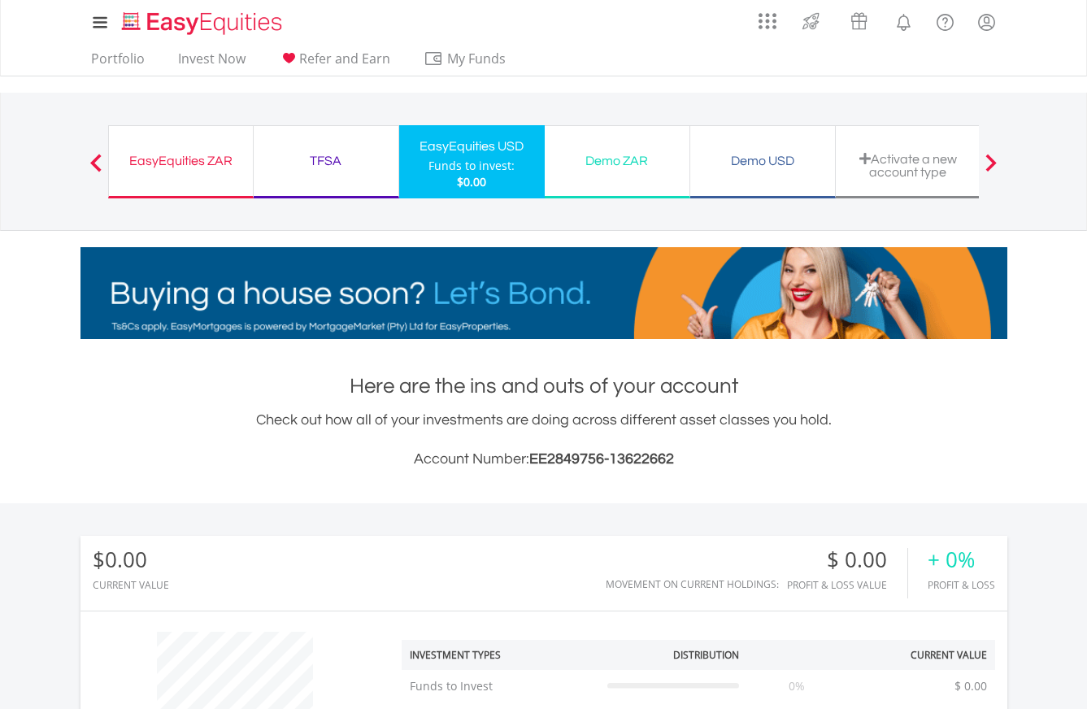
click at [328, 164] on div "TFSA" at bounding box center [325, 161] width 125 height 23
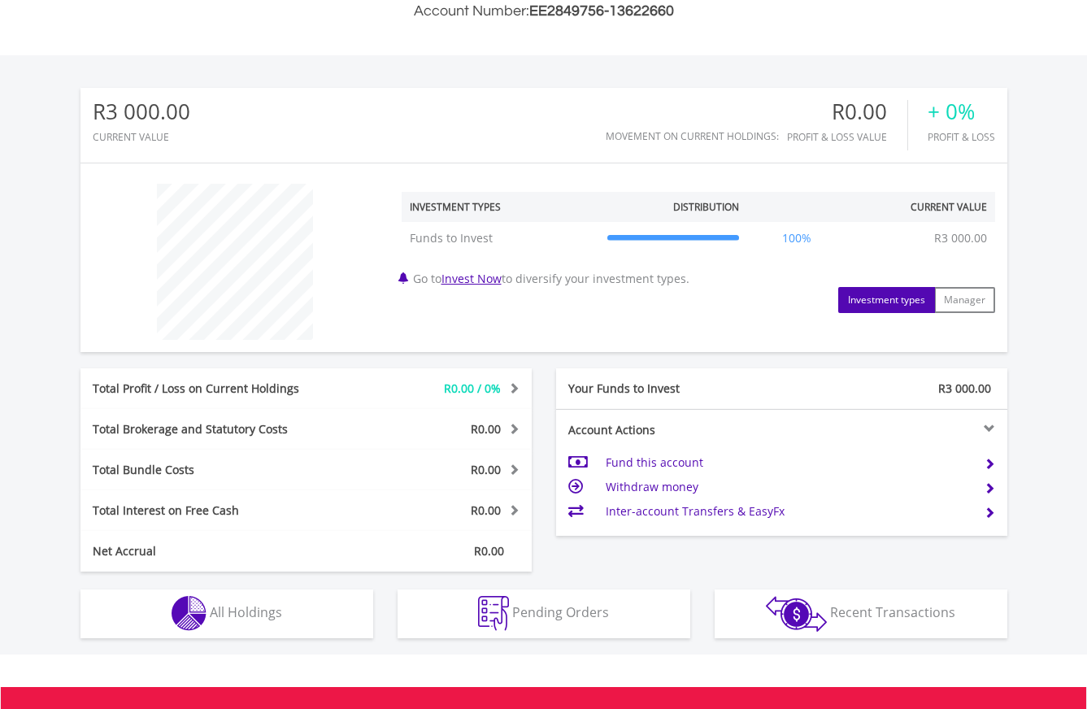
scroll to position [446, 0]
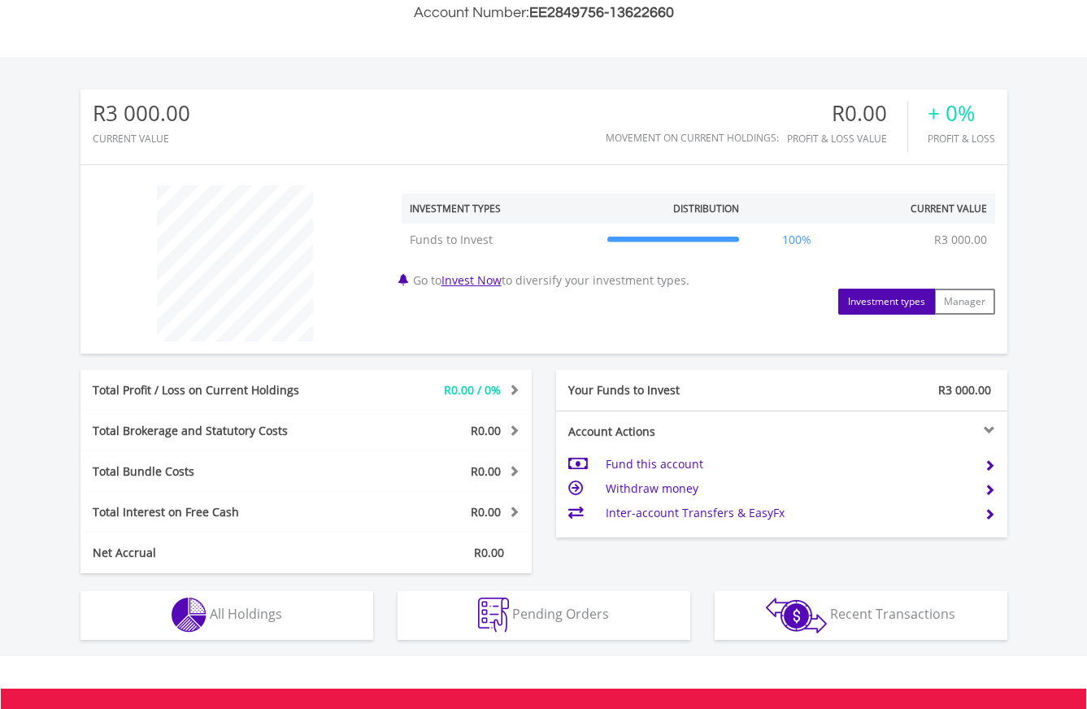
click at [677, 240] on icon at bounding box center [673, 240] width 133 height 0
click at [492, 282] on link "Invest Now" at bounding box center [472, 279] width 60 height 15
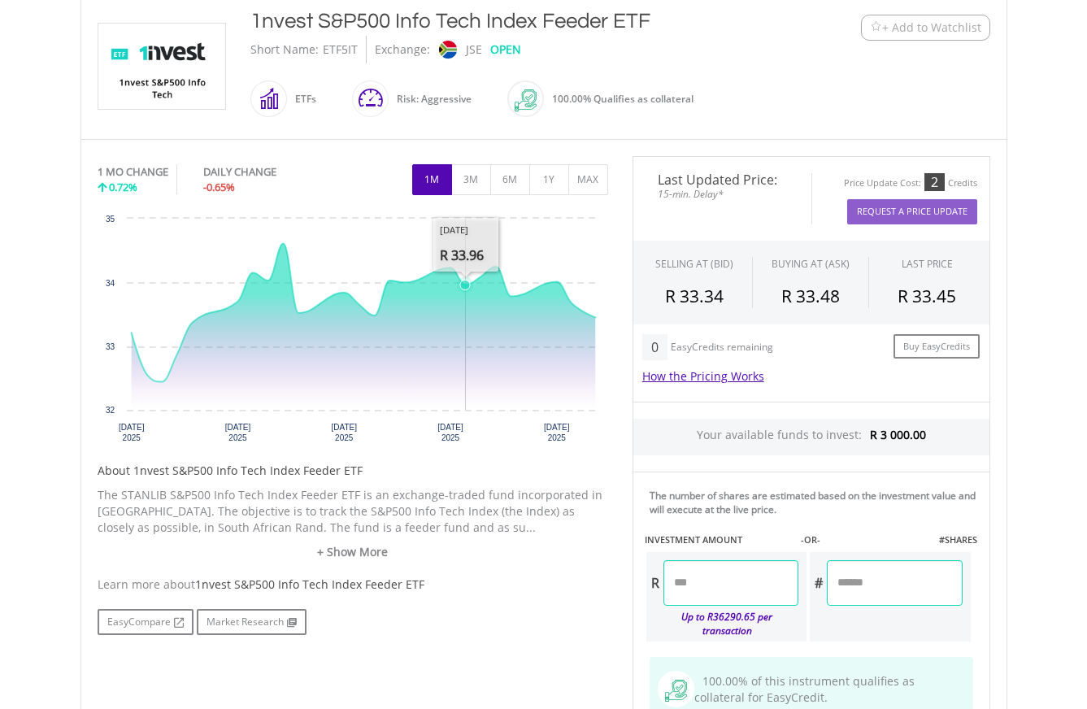
scroll to position [365, 0]
click at [753, 586] on input "number" at bounding box center [731, 584] width 135 height 46
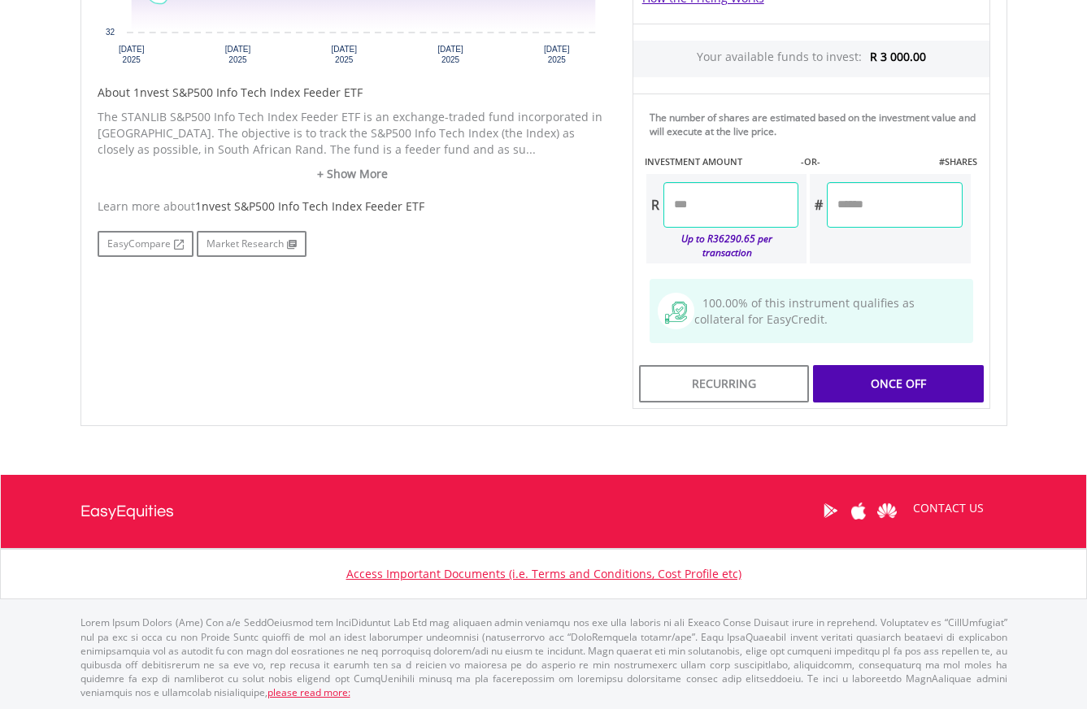
scroll to position [742, 0]
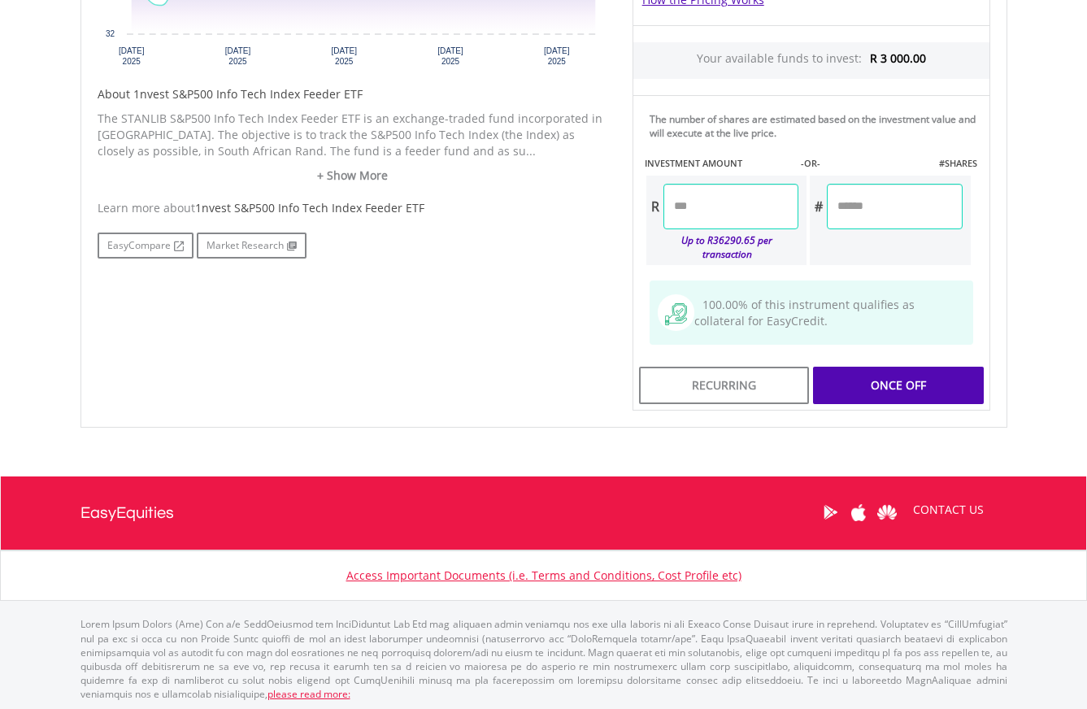
click at [890, 395] on div "Last Updated Price: 15-min. Delay* Price Update Cost: 2 Credits Request A Price…" at bounding box center [811, 96] width 382 height 632
type input "*******"
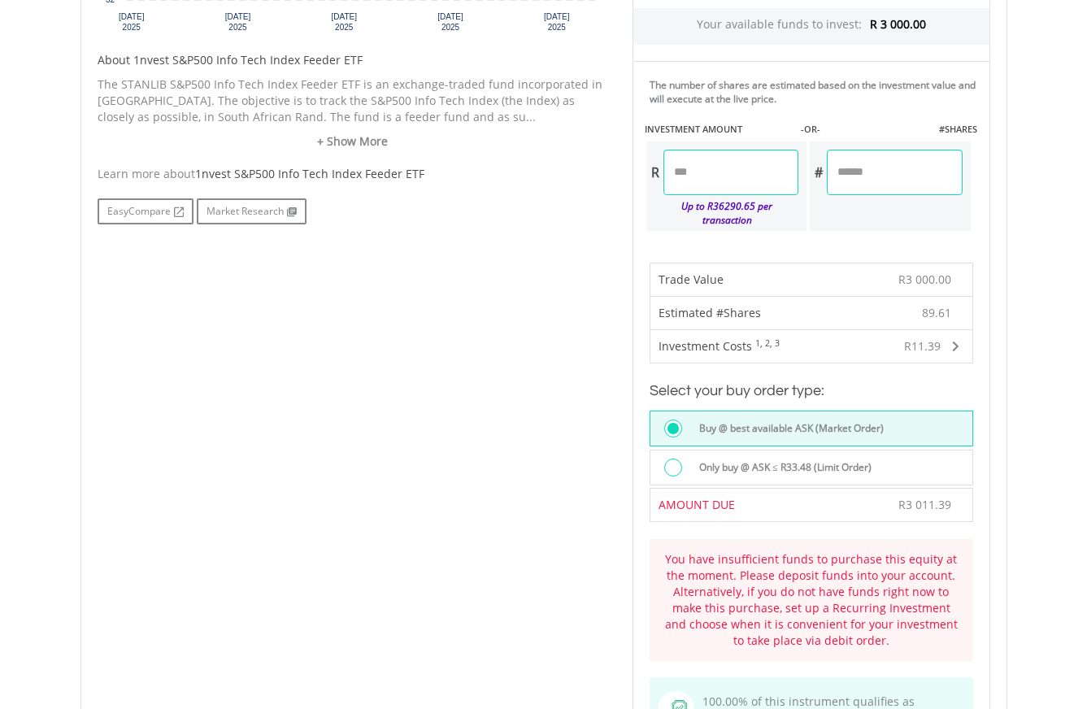
scroll to position [778, 0]
click at [909, 174] on input "*******" at bounding box center [894, 171] width 135 height 46
type input "**"
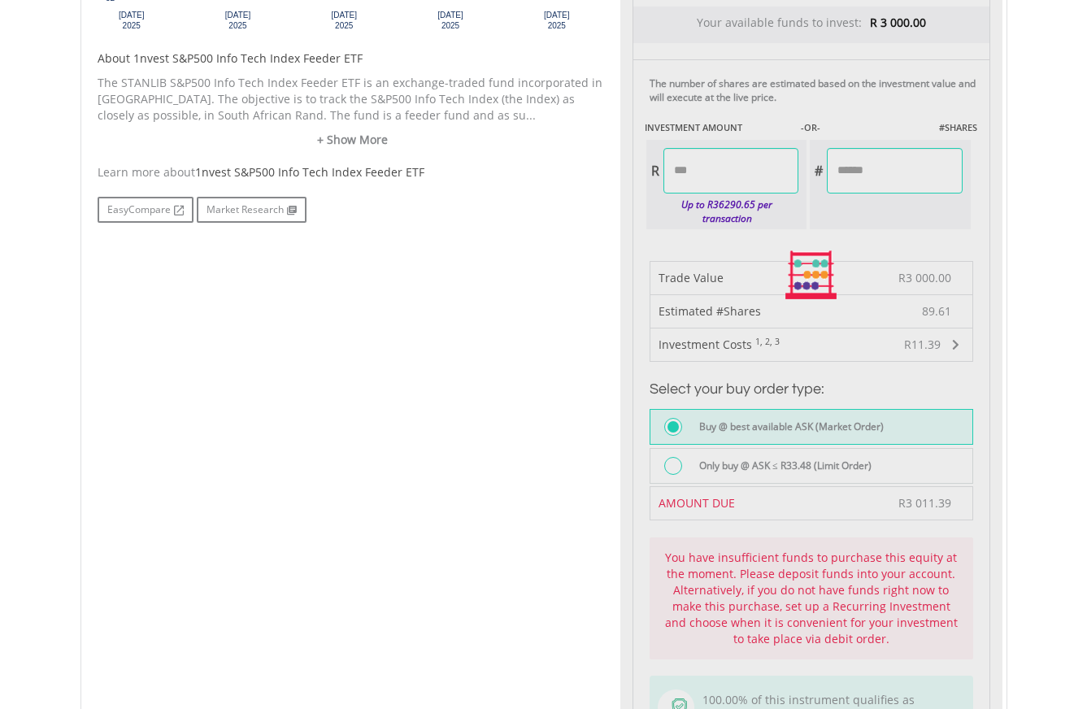
click at [918, 342] on div "Last Updated Price: 15-min. Delay* Price Update Cost: 2 Credits Request A Price…" at bounding box center [811, 275] width 382 height 1063
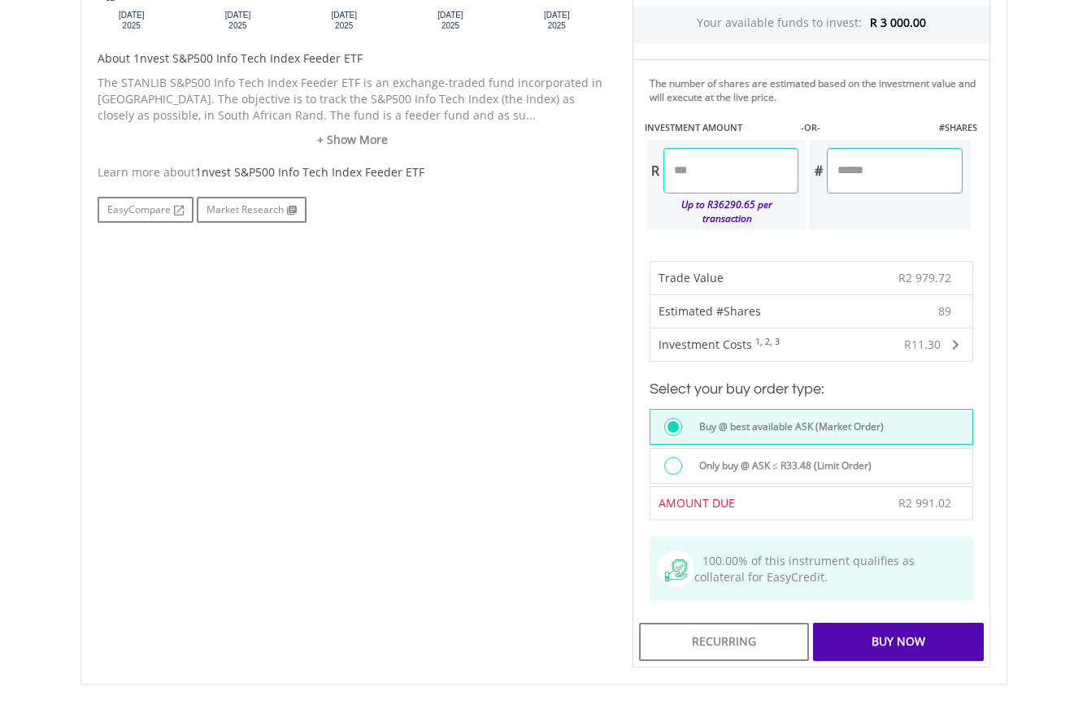
click at [693, 168] on input "*******" at bounding box center [731, 171] width 135 height 46
click at [699, 167] on input "*******" at bounding box center [731, 171] width 135 height 46
type input "*******"
click at [873, 159] on div "Last Updated Price: 15-min. Delay* Price Update Cost: 2 Credits Request A Price…" at bounding box center [811, 206] width 382 height 924
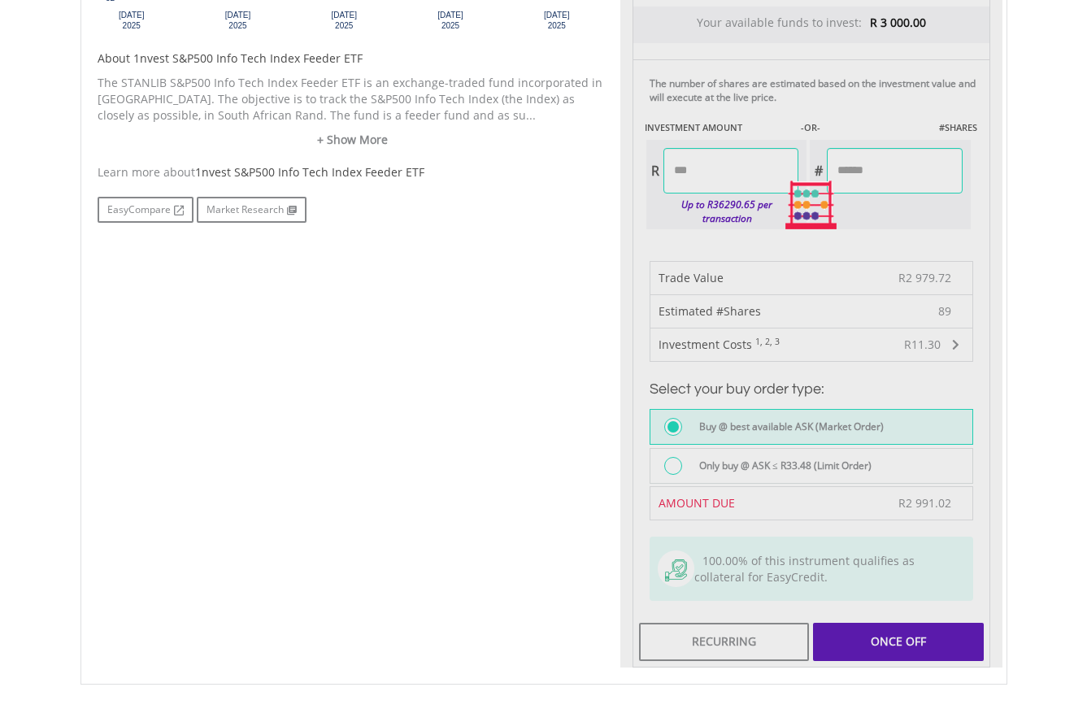
type input "*******"
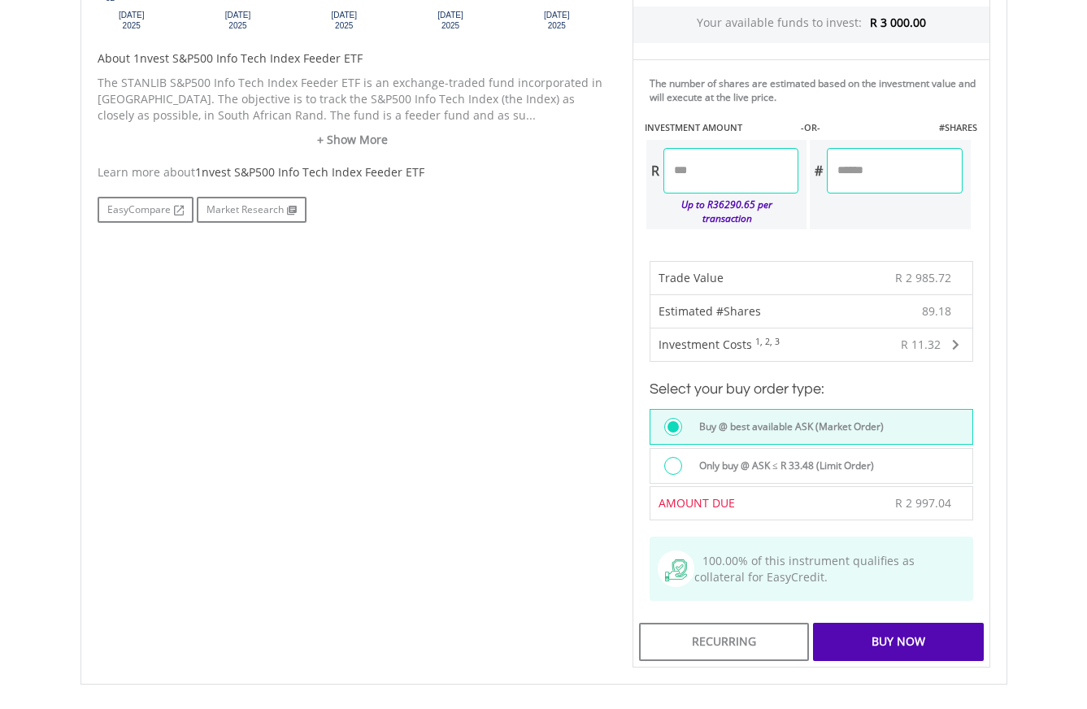
click at [699, 169] on input "*******" at bounding box center [731, 171] width 135 height 46
type input "*******"
click at [905, 170] on div "Last Updated Price: 15-min. Delay* Price Update Cost: 2 Credits Request A Price…" at bounding box center [811, 206] width 382 height 924
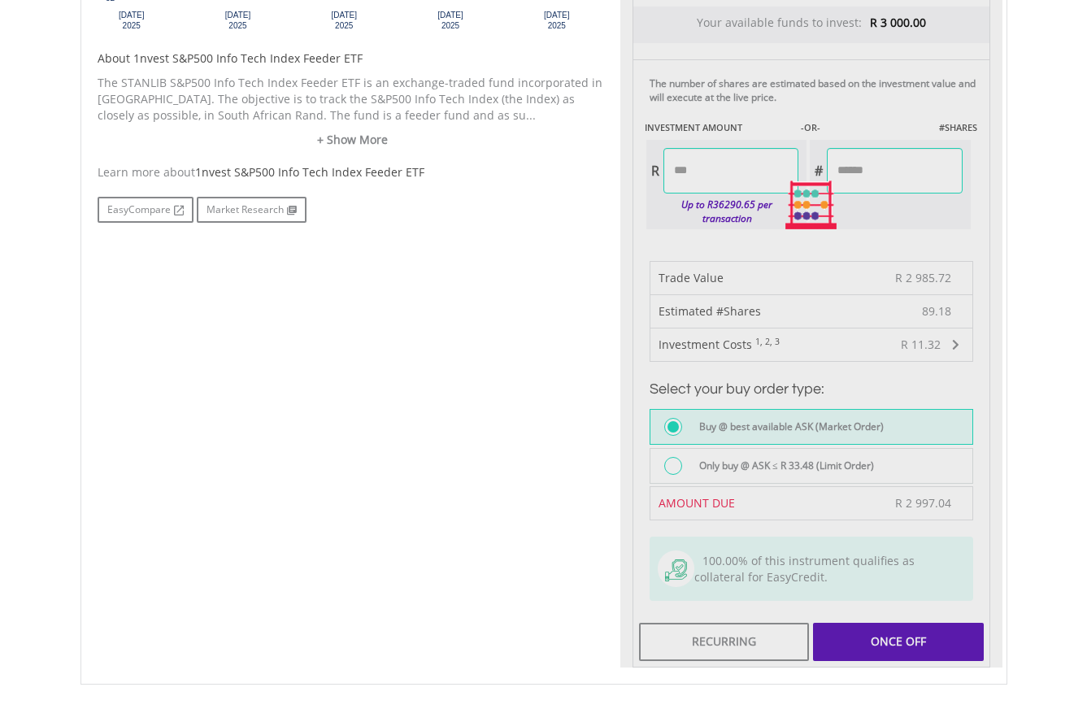
type input "*******"
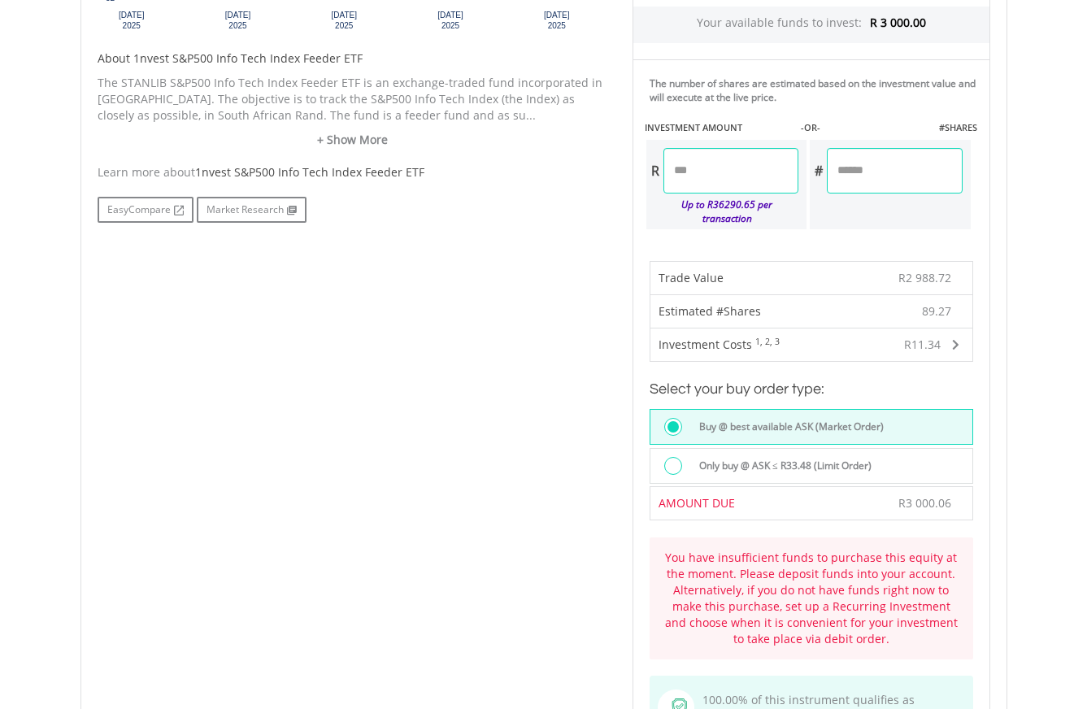
click at [700, 171] on input "*******" at bounding box center [731, 171] width 135 height 46
type input "*******"
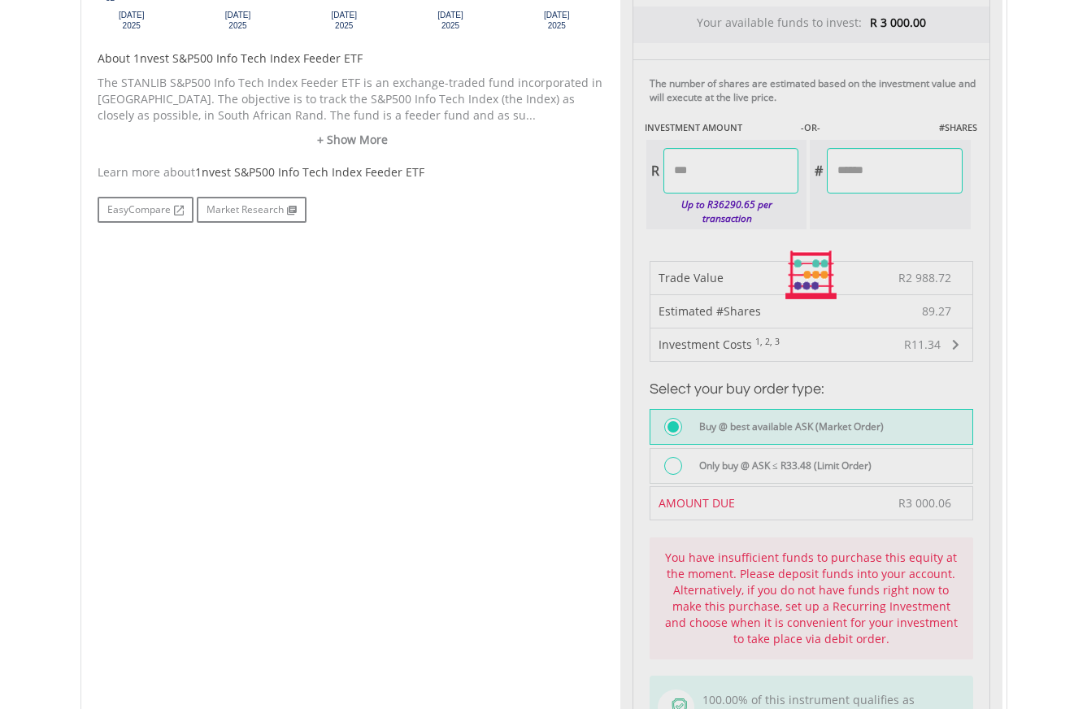
click at [893, 174] on div "Last Updated Price: 15-min. Delay* Price Update Cost: 2 Credits Request A Price…" at bounding box center [811, 275] width 382 height 1063
type input "*******"
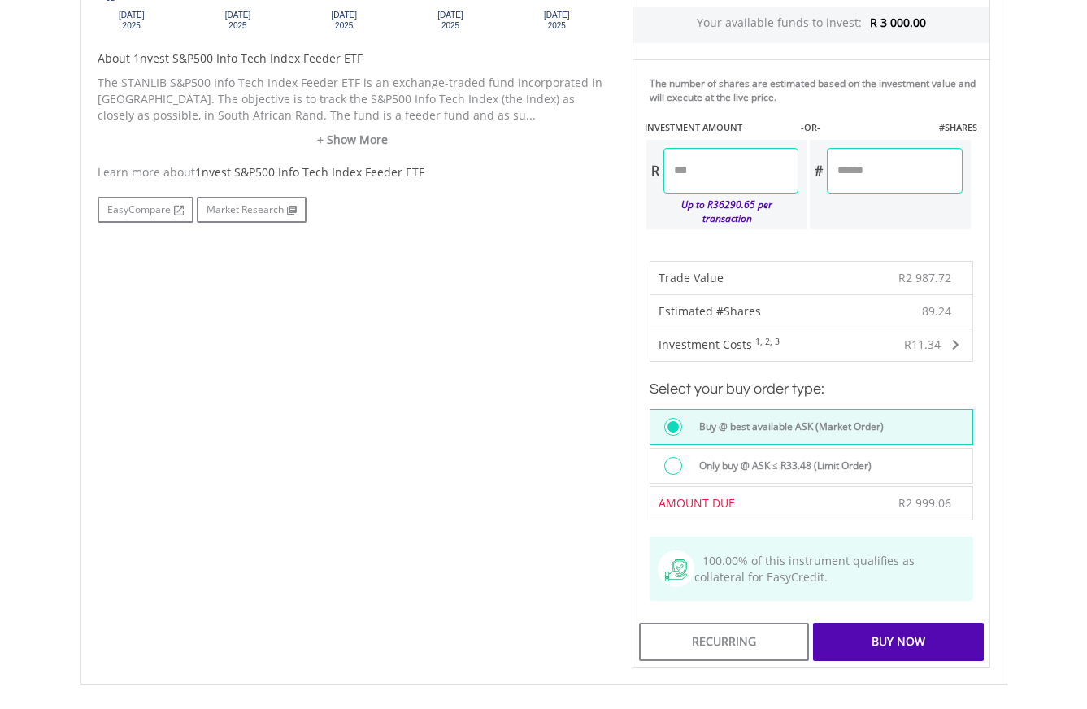
click at [898, 645] on div "Buy Now" at bounding box center [898, 641] width 170 height 37
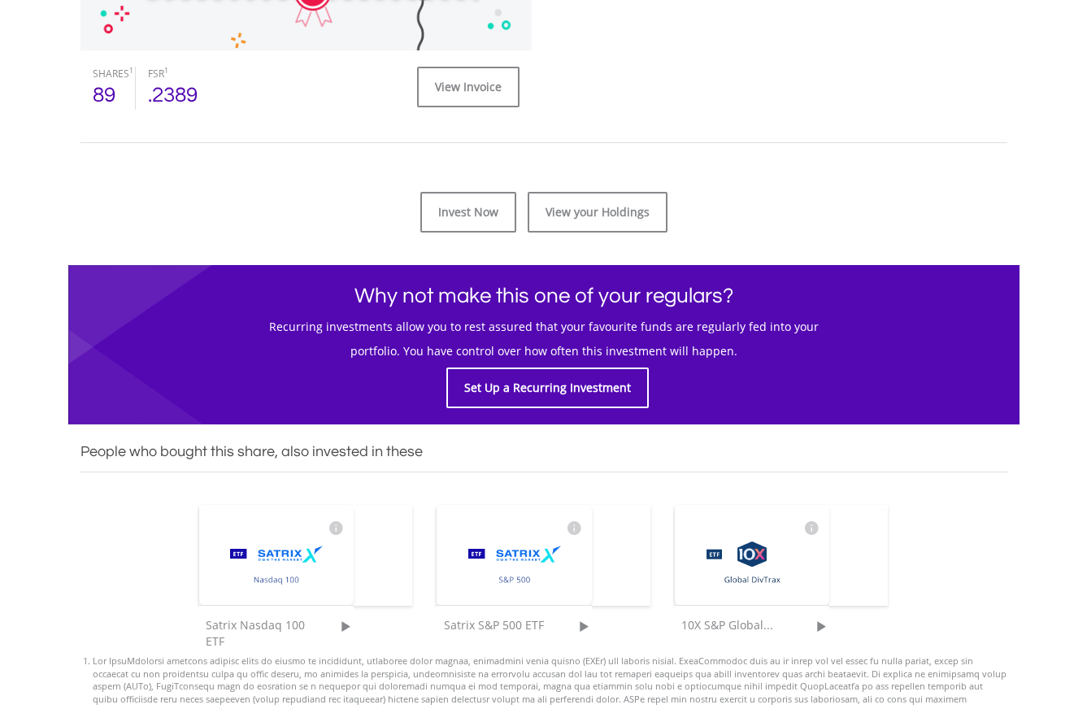
scroll to position [739, 0]
click at [638, 215] on link "View your Holdings" at bounding box center [598, 212] width 140 height 41
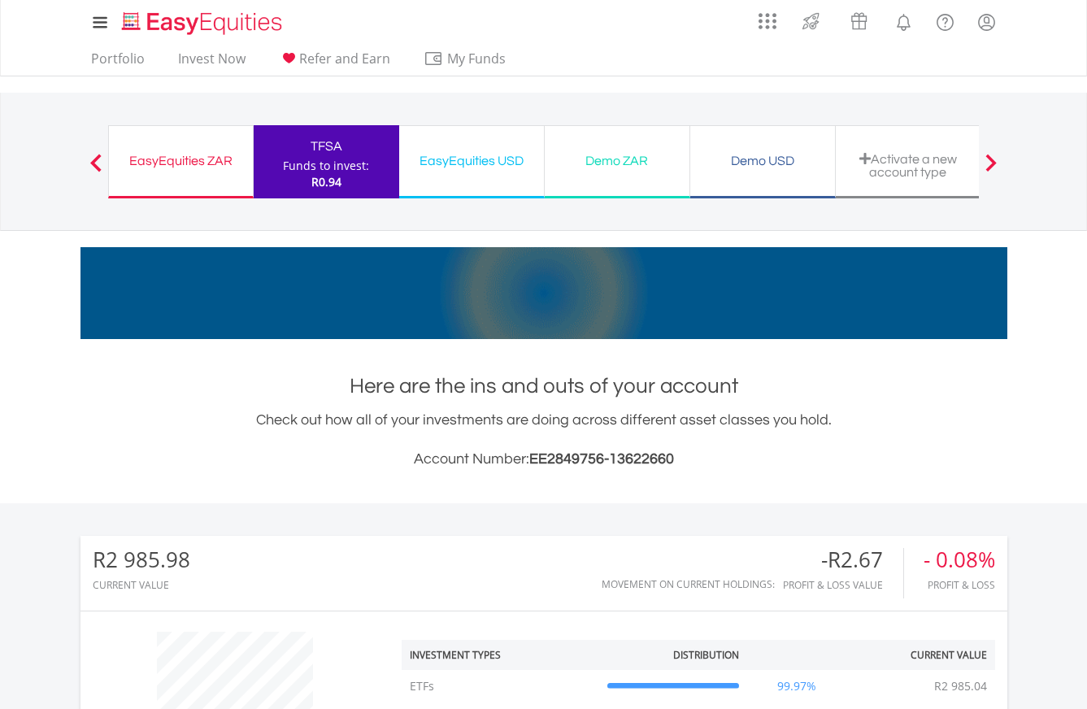
click at [494, 169] on div "EasyEquities USD" at bounding box center [471, 161] width 125 height 23
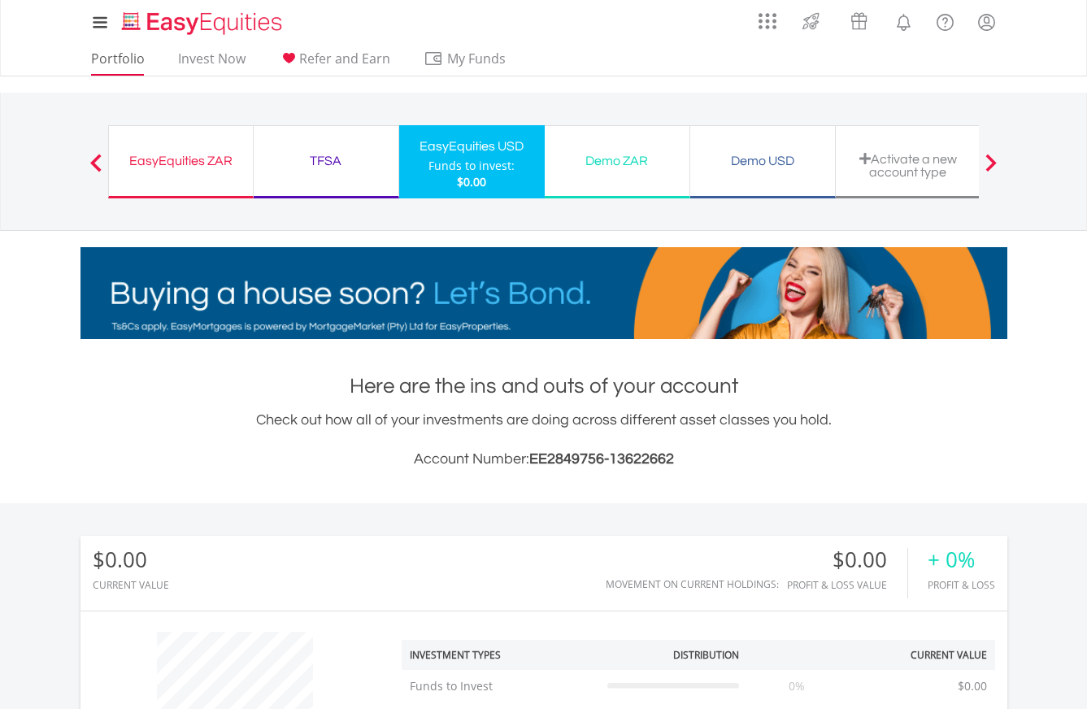
click at [116, 59] on link "Portfolio" at bounding box center [118, 62] width 67 height 25
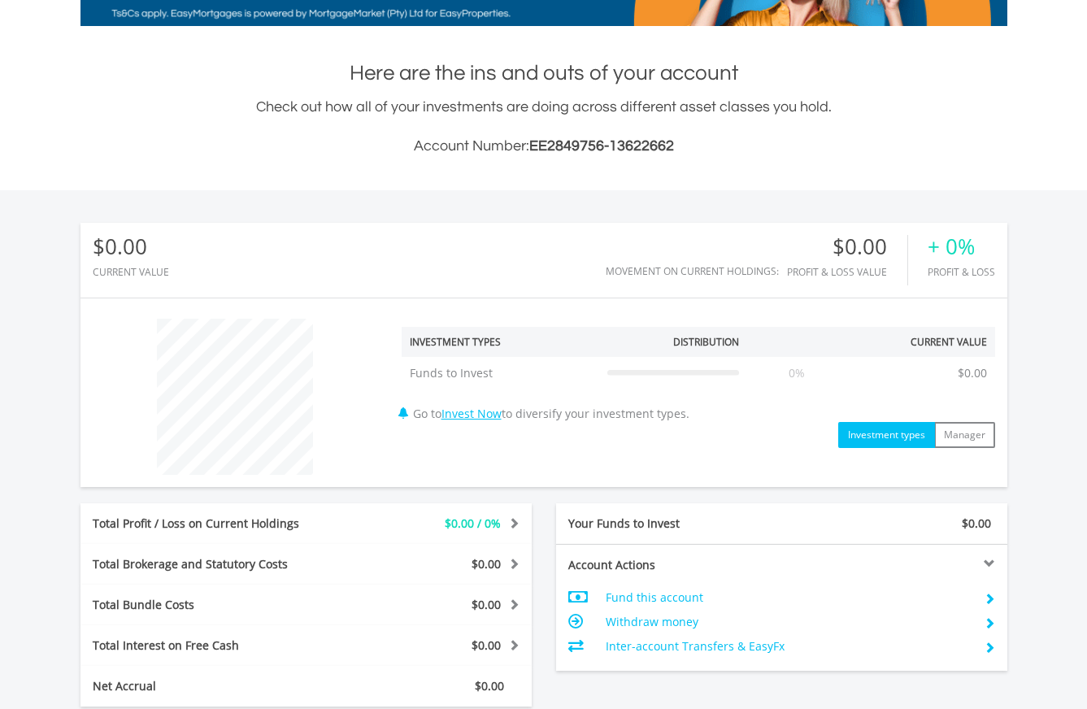
scroll to position [312, 0]
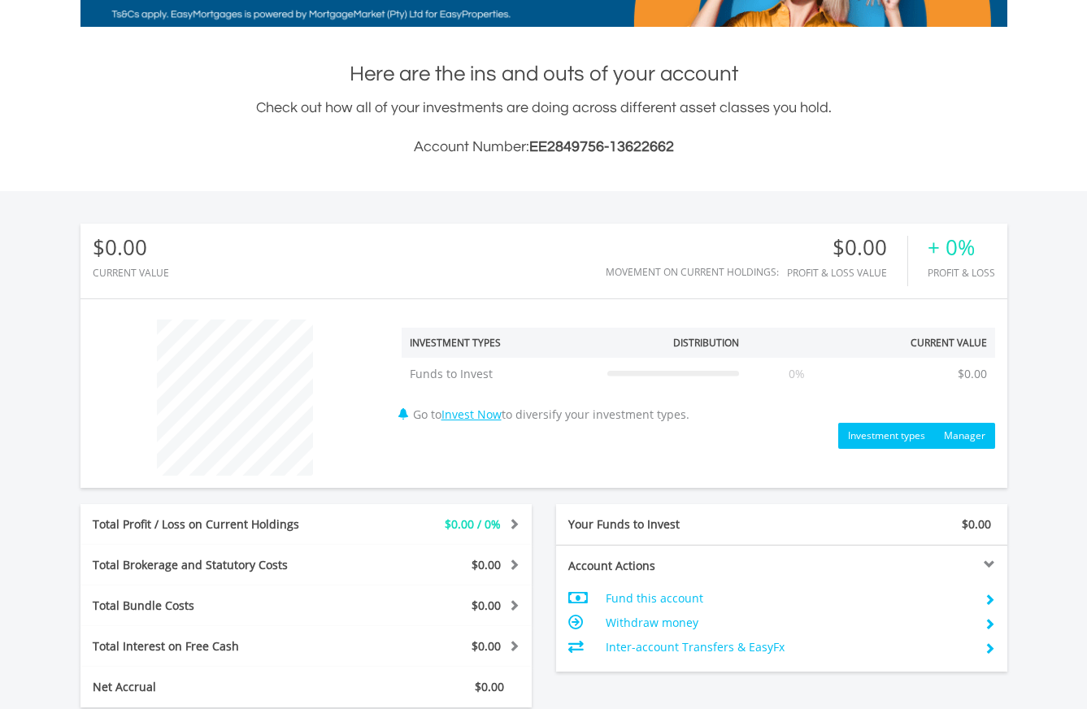
click at [953, 432] on button "Manager" at bounding box center [964, 436] width 61 height 26
click at [901, 434] on button "Investment types" at bounding box center [886, 436] width 97 height 26
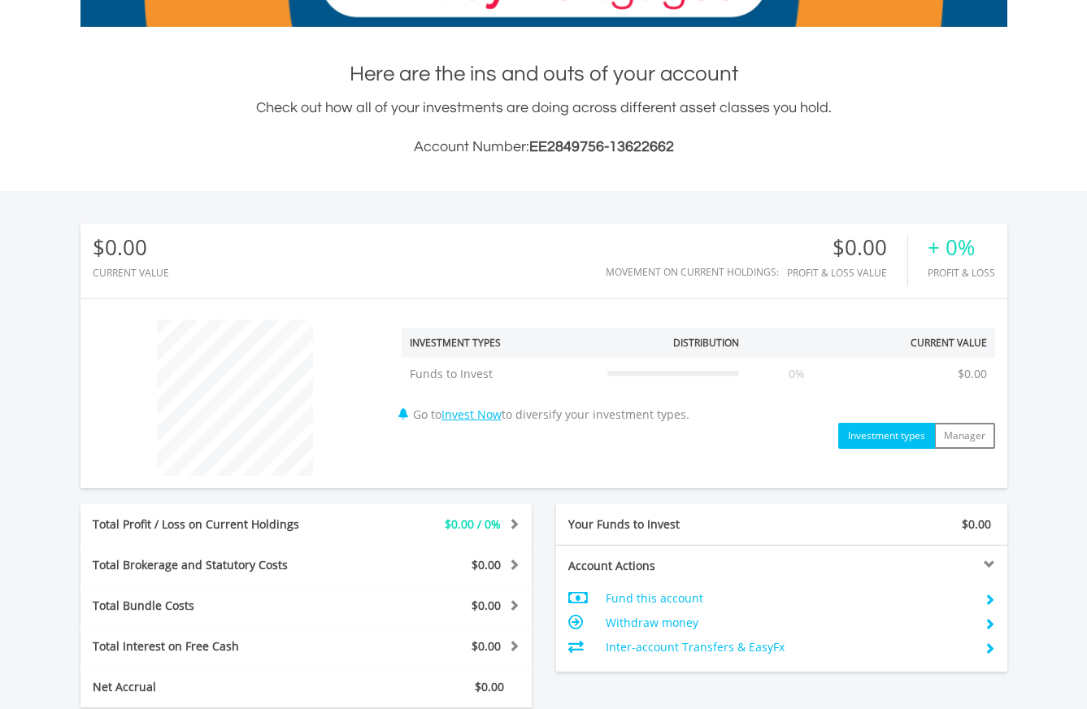
click at [988, 451] on div "﻿ Investment types Distribution Current Value Show All Funds to Invest Funds to…" at bounding box center [544, 393] width 927 height 164
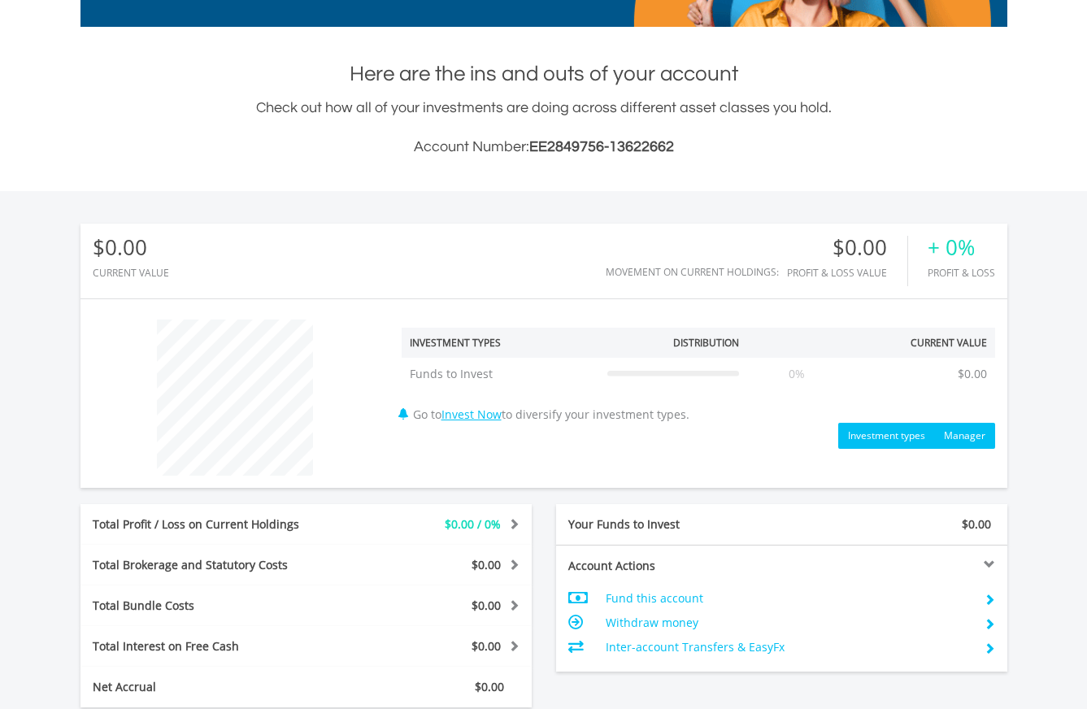
click at [982, 443] on button "Manager" at bounding box center [964, 436] width 61 height 26
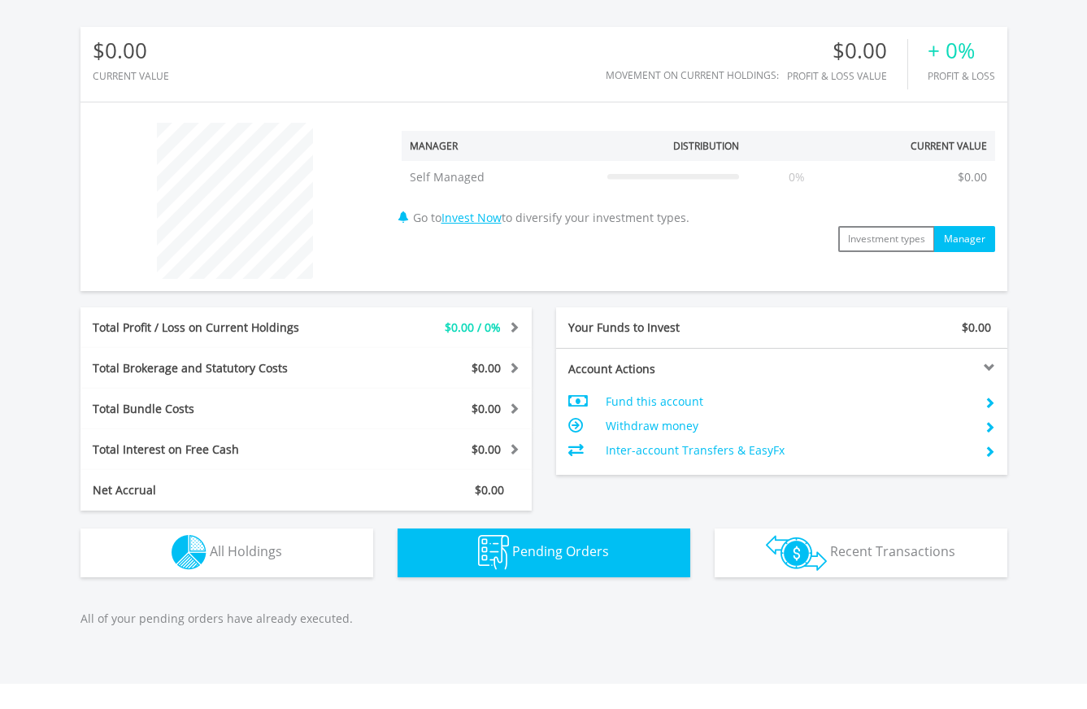
scroll to position [507, 0]
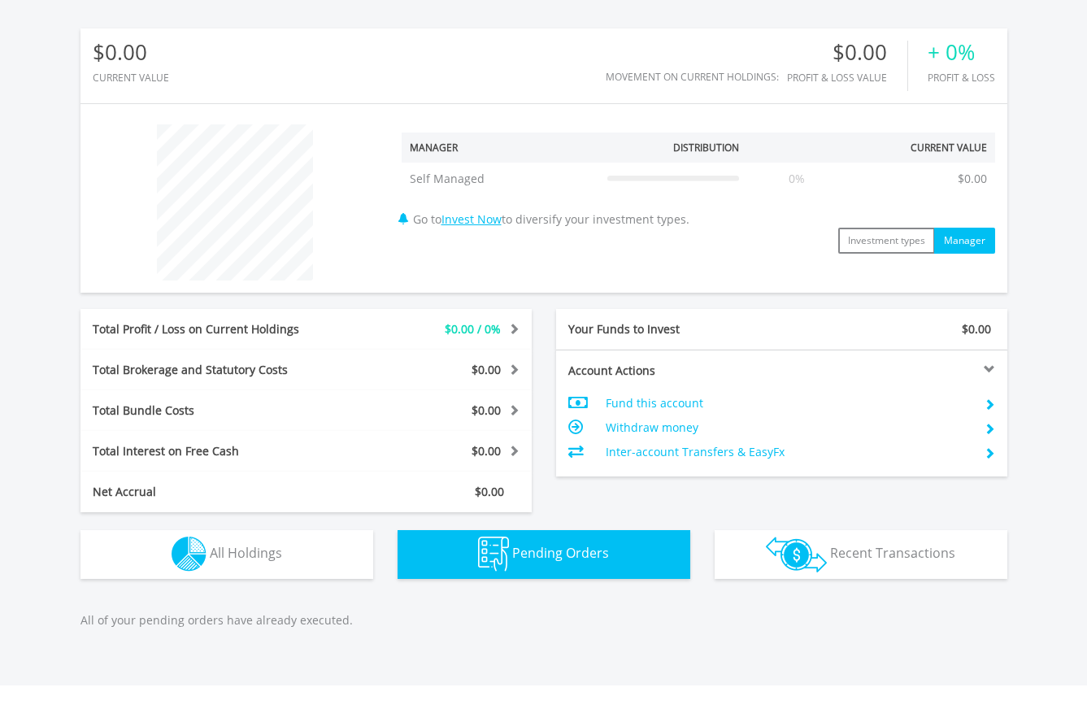
click at [538, 559] on span "Pending Orders" at bounding box center [560, 553] width 97 height 18
click at [318, 548] on button "Holdings All Holdings" at bounding box center [227, 554] width 293 height 49
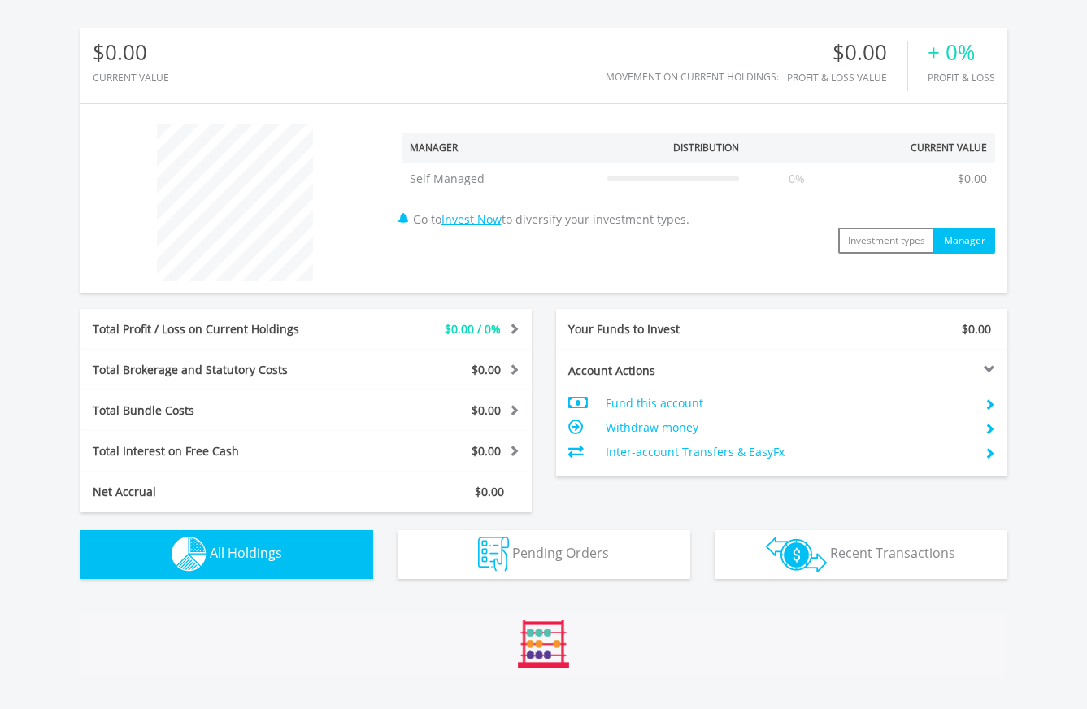
scroll to position [749, 0]
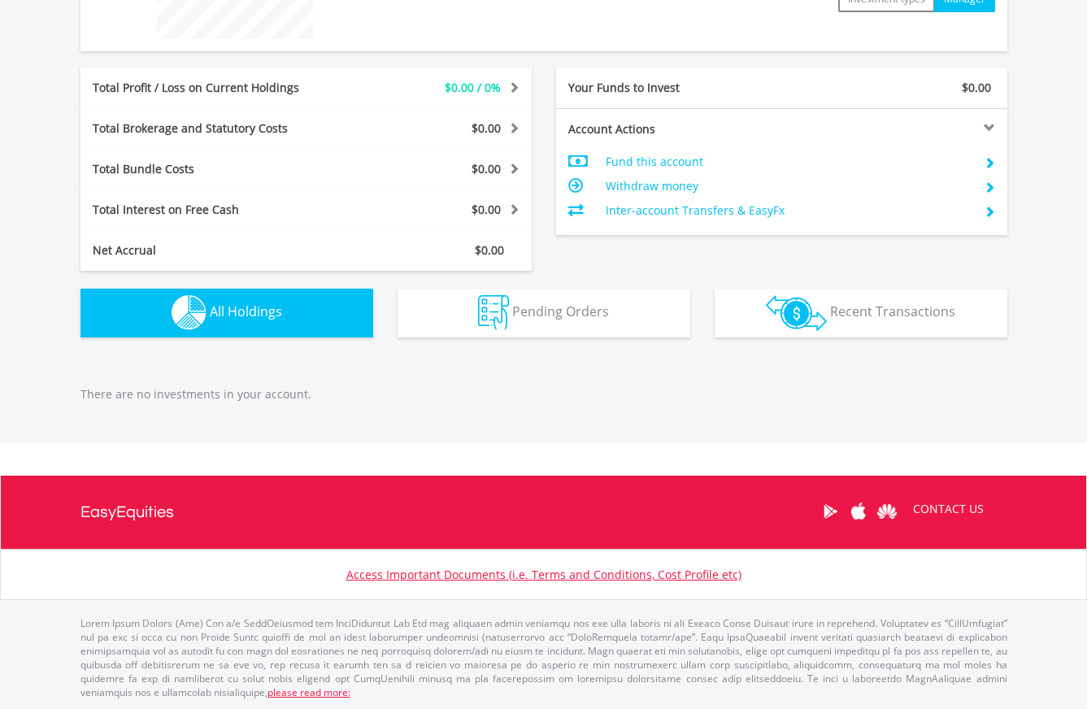
click at [860, 342] on div "$0.00 CURRENT VALUE Movement on Current Holdings: $0.00 Profit & Loss Value + 0…" at bounding box center [544, 53] width 1090 height 599
click at [853, 320] on button "Transactions Recent Transactions" at bounding box center [861, 313] width 293 height 49
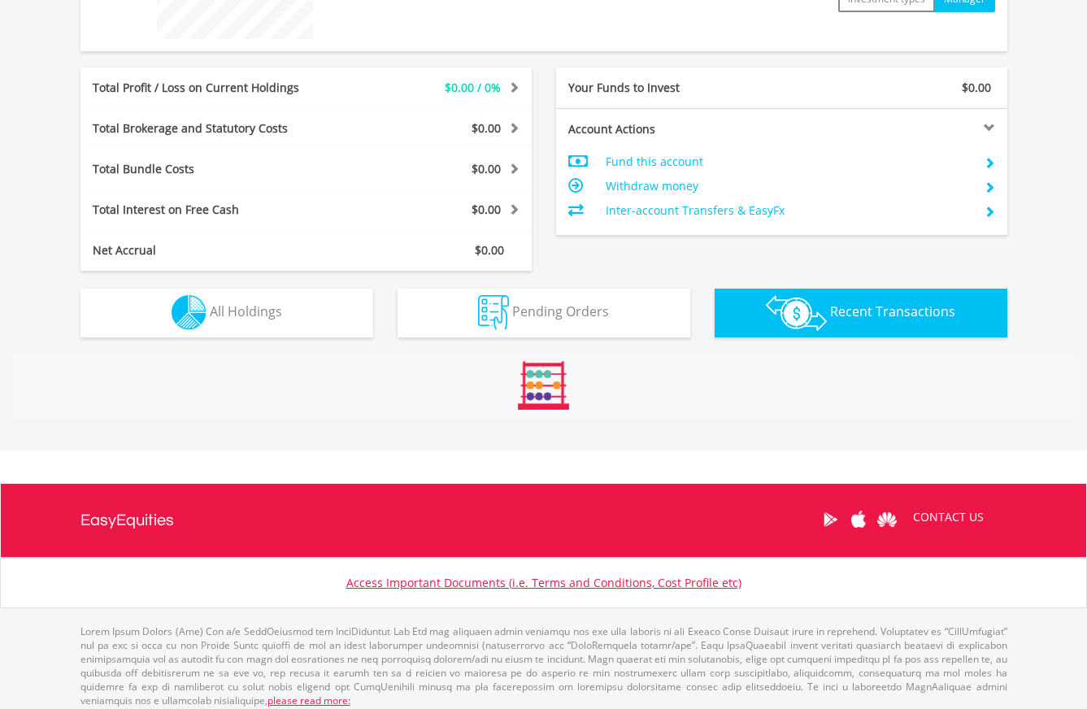
scroll to position [892, 0]
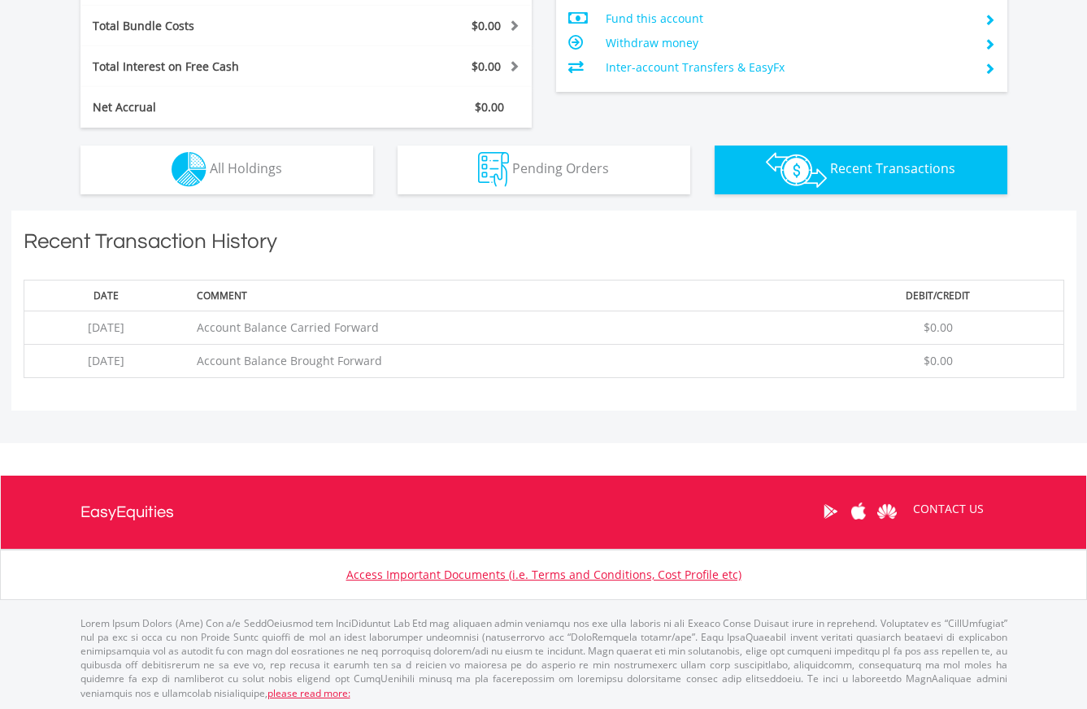
click at [549, 189] on button "Pending Orders Pending Orders" at bounding box center [544, 170] width 293 height 49
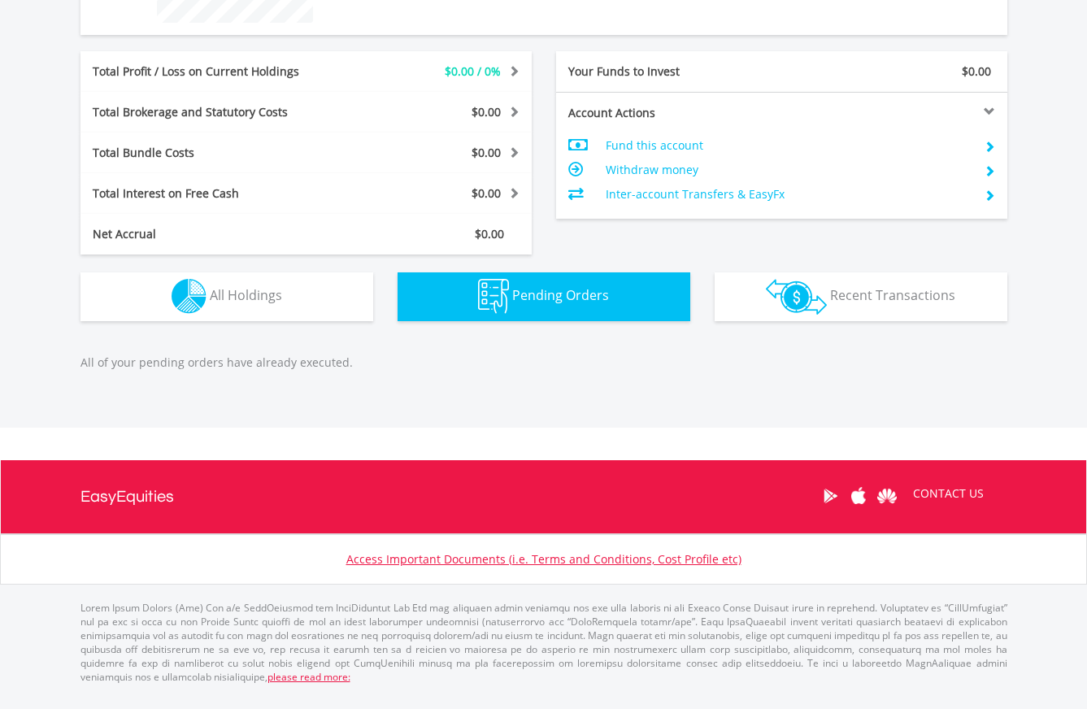
scroll to position [750, 0]
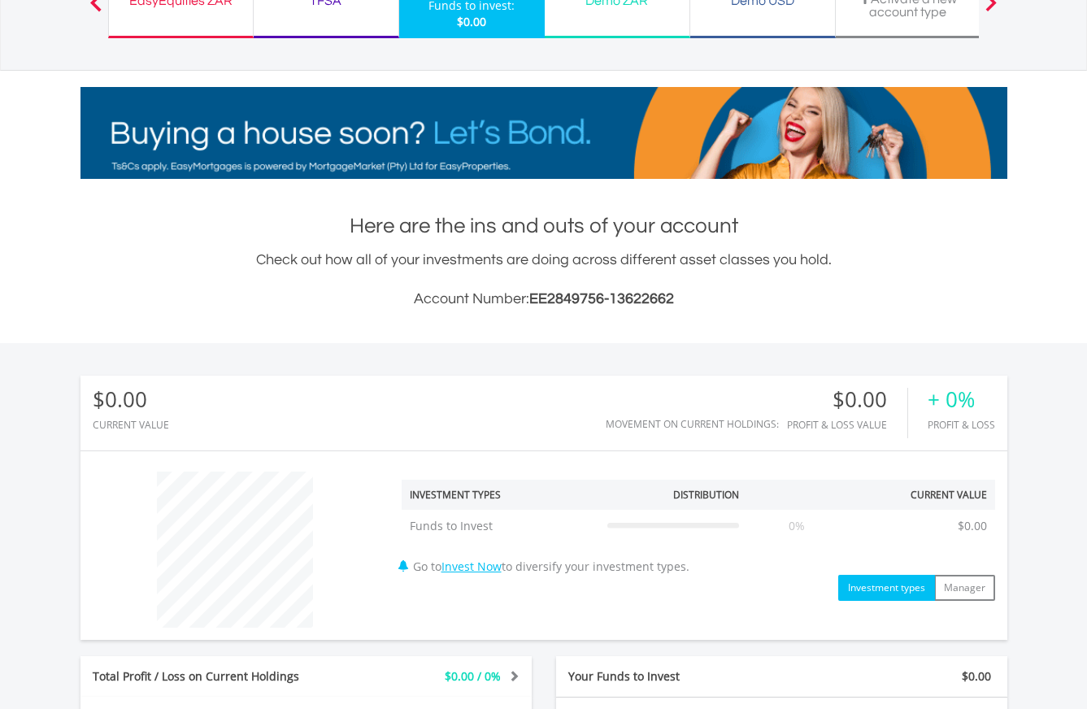
scroll to position [161, 0]
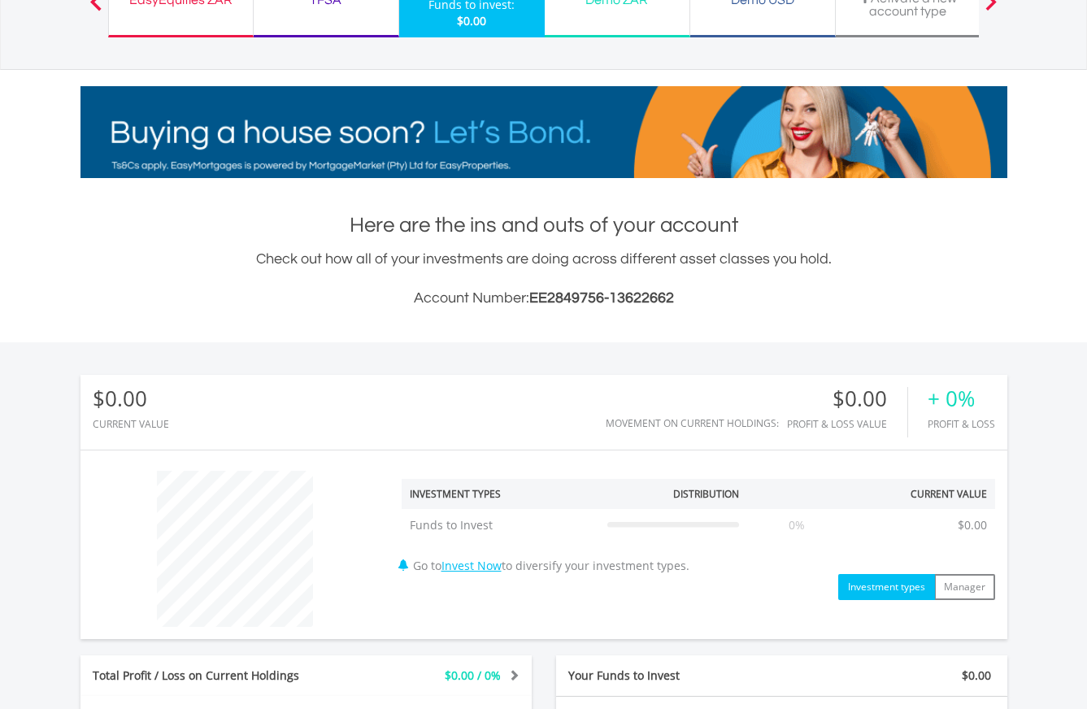
click at [333, 15] on div "TFSA Funds to invest: $0.00" at bounding box center [327, 0] width 146 height 73
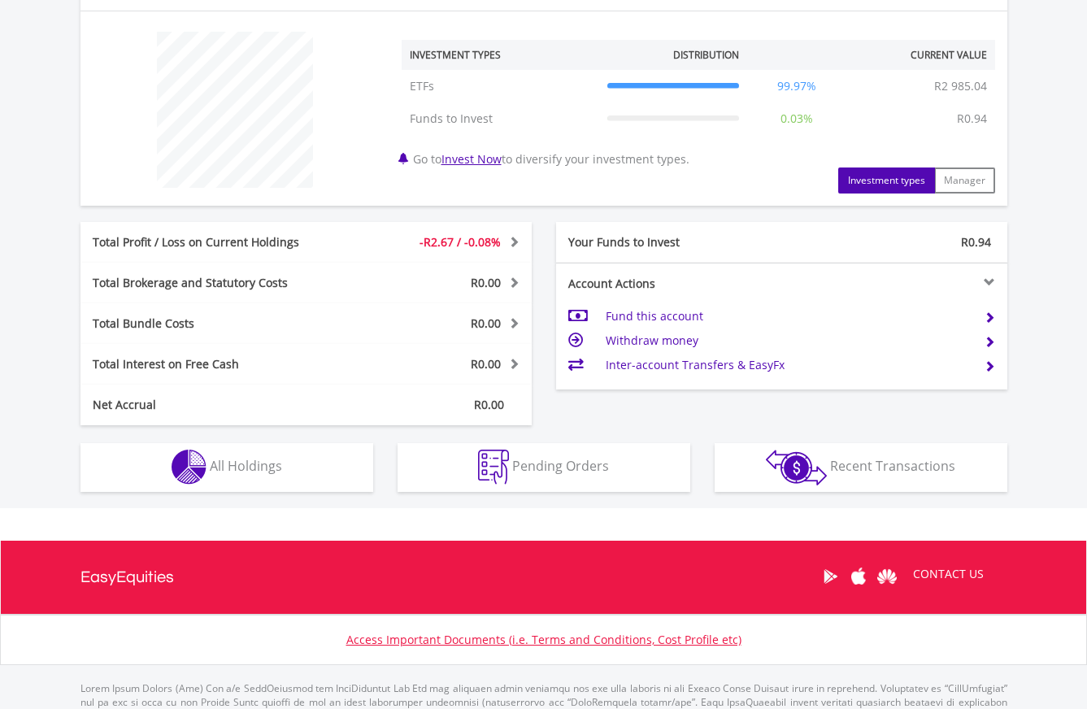
scroll to position [597, 0]
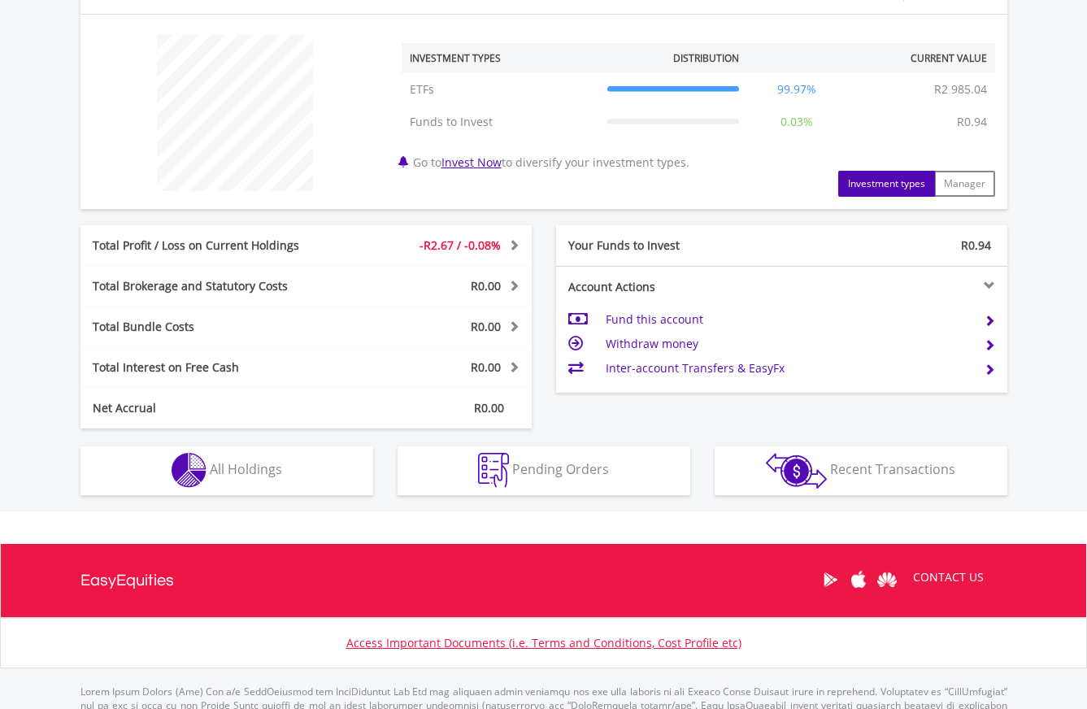
click at [578, 474] on span "Pending Orders" at bounding box center [560, 469] width 97 height 18
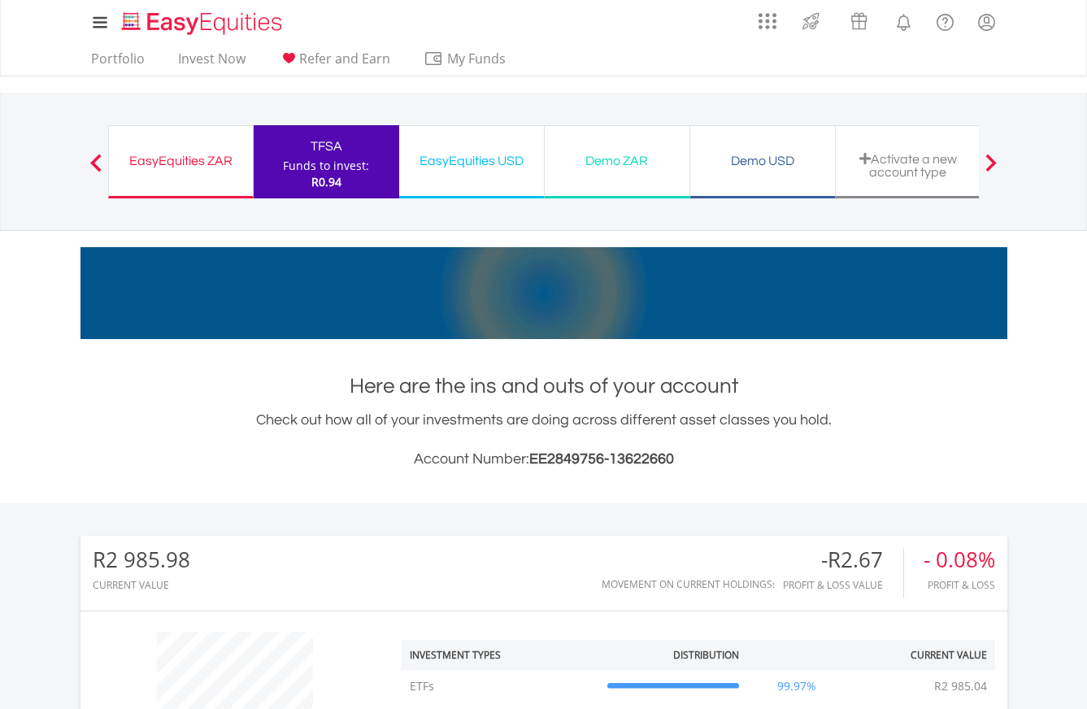
scroll to position [0, 0]
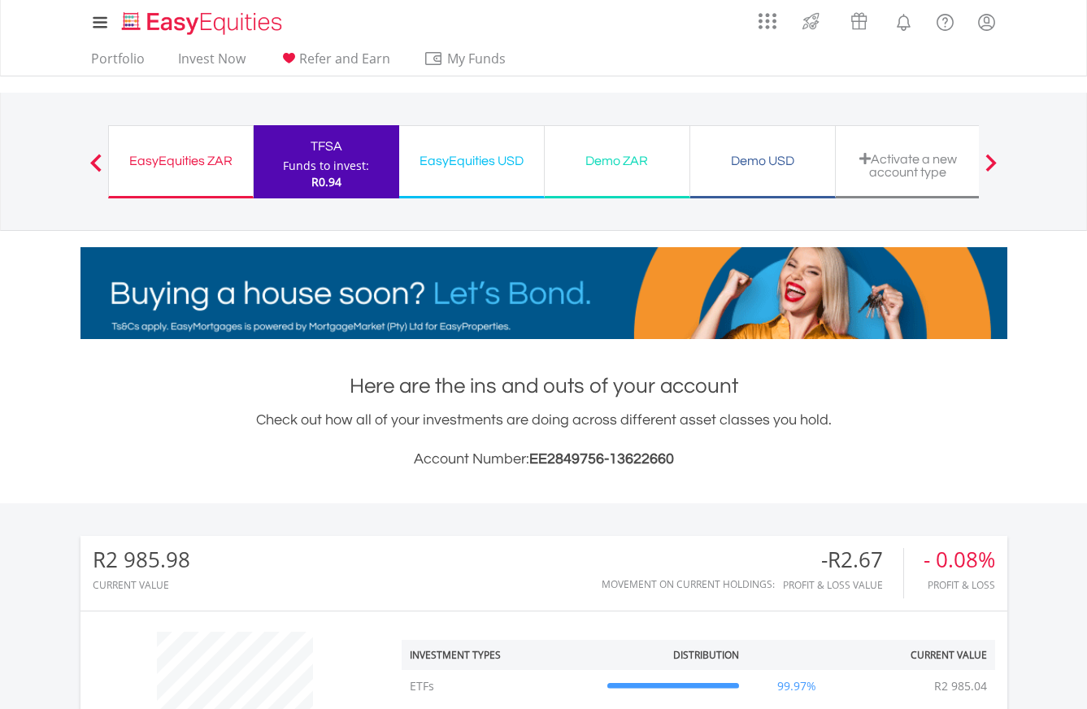
click at [176, 167] on div "EasyEquities ZAR" at bounding box center [181, 161] width 124 height 23
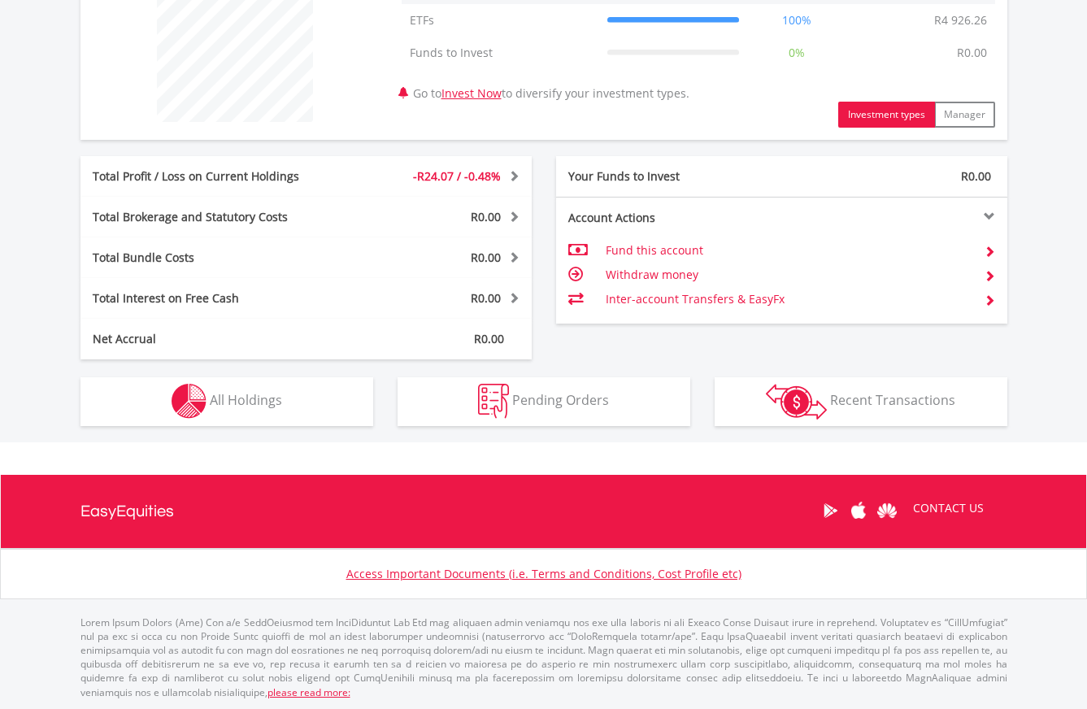
scroll to position [665, 0]
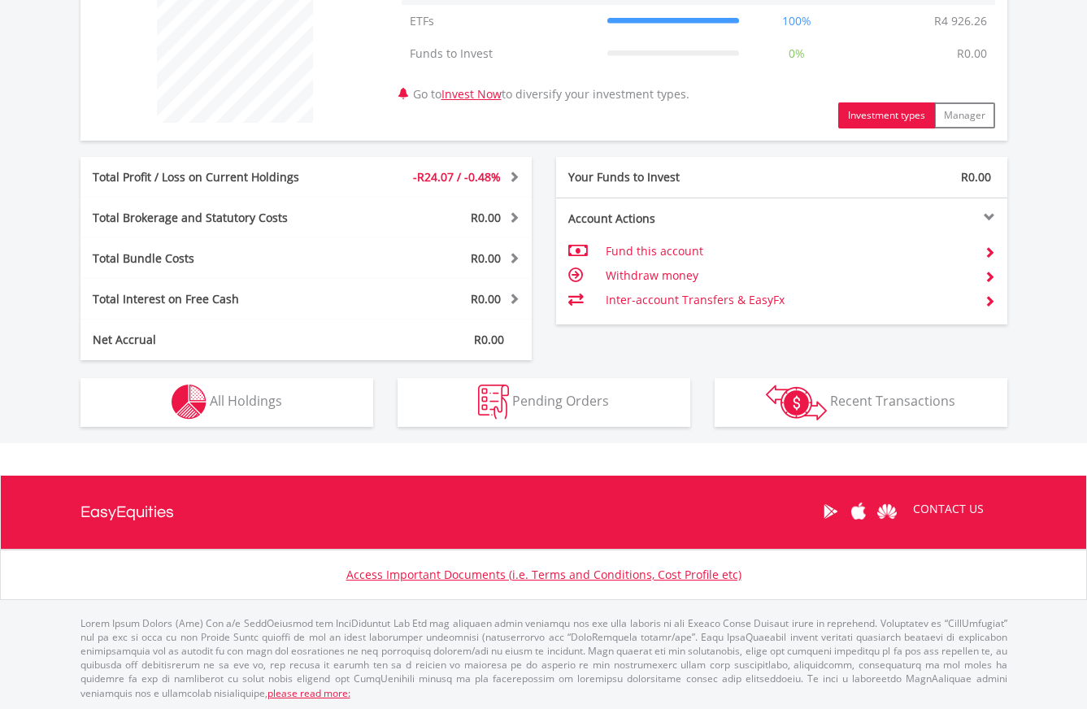
click at [834, 411] on button "Transactions Recent Transactions" at bounding box center [861, 402] width 293 height 49
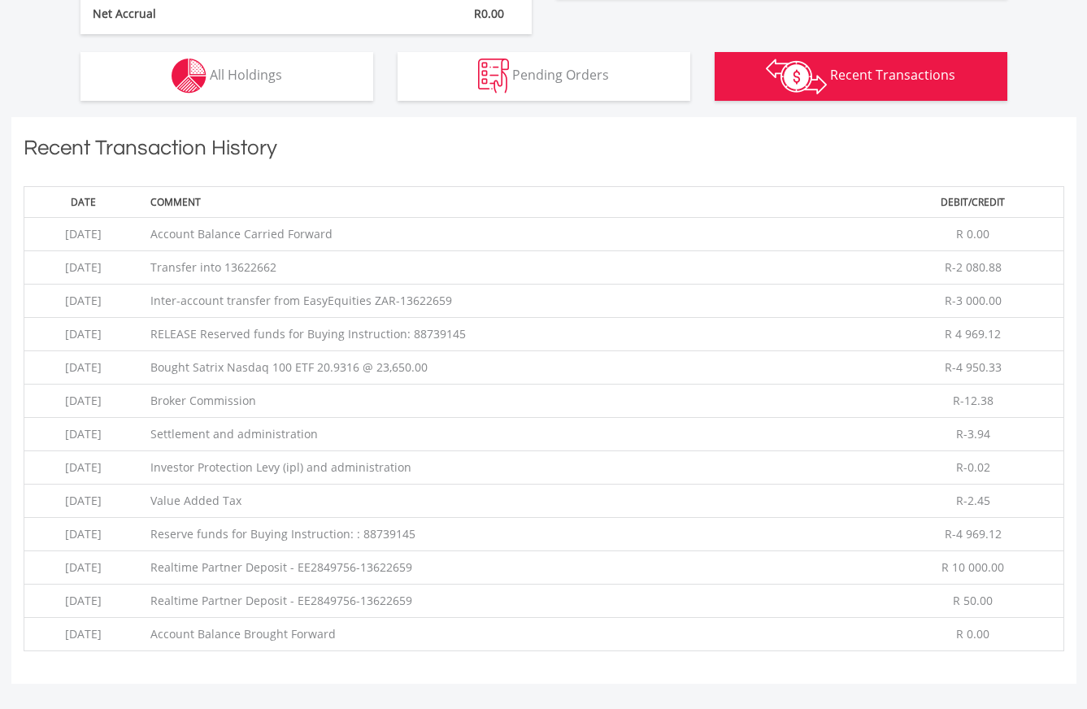
scroll to position [990, 0]
drag, startPoint x: 302, startPoint y: 363, endPoint x: 435, endPoint y: 367, distance: 133.4
click at [435, 367] on td "Bought Satrix Nasdaq 100 ETF 20.9316 @ 23,650.00" at bounding box center [512, 368] width 741 height 33
click at [468, 372] on td "Bought Satrix Nasdaq 100 ETF 20.9316 @ 23,650.00" at bounding box center [512, 368] width 741 height 33
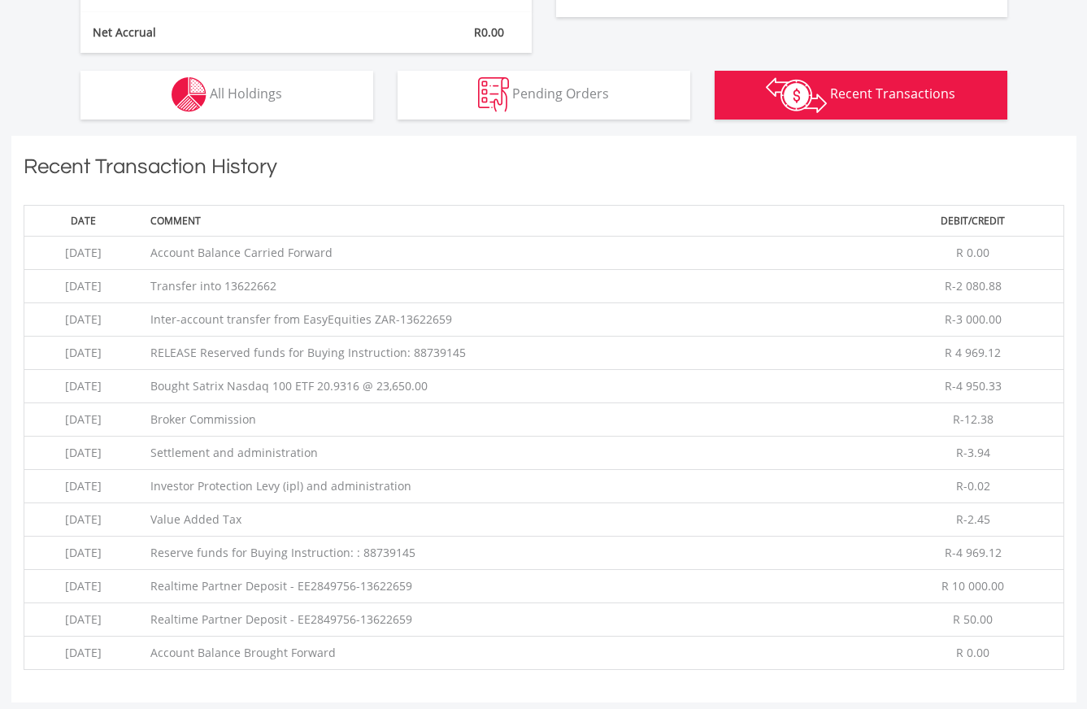
scroll to position [973, 0]
drag, startPoint x: 268, startPoint y: 285, endPoint x: 364, endPoint y: 285, distance: 96.8
click at [364, 285] on td "Transfer into 13622662" at bounding box center [512, 285] width 741 height 33
copy td "13622662"
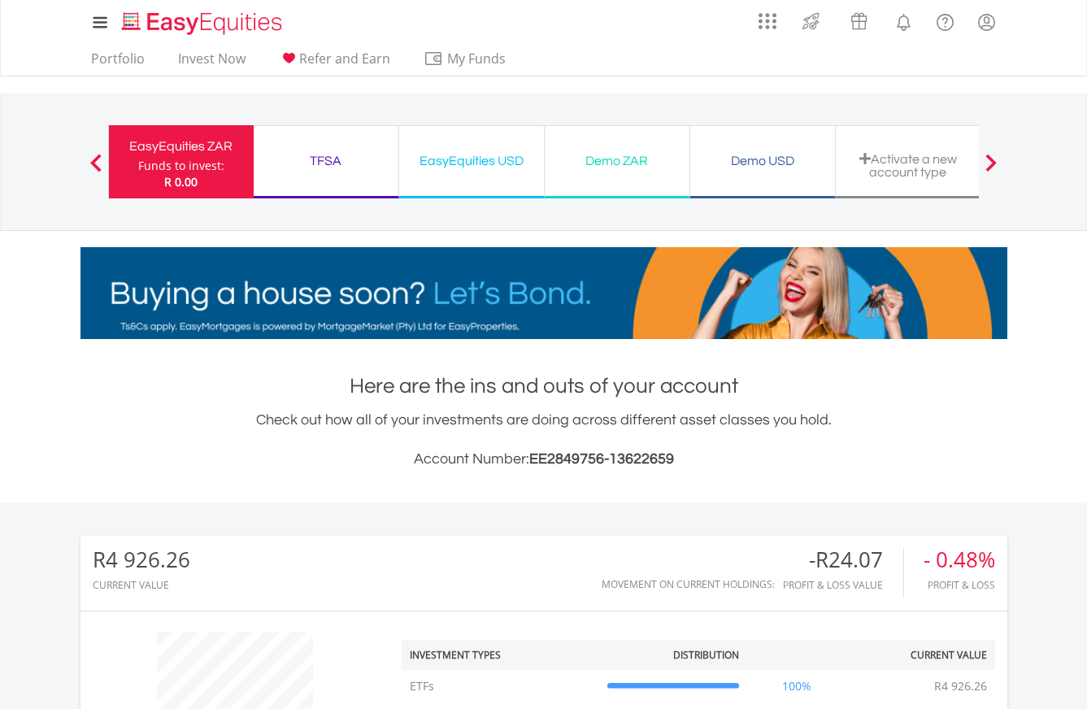
scroll to position [0, 0]
click at [477, 160] on div "EasyEquities USD" at bounding box center [471, 161] width 125 height 23
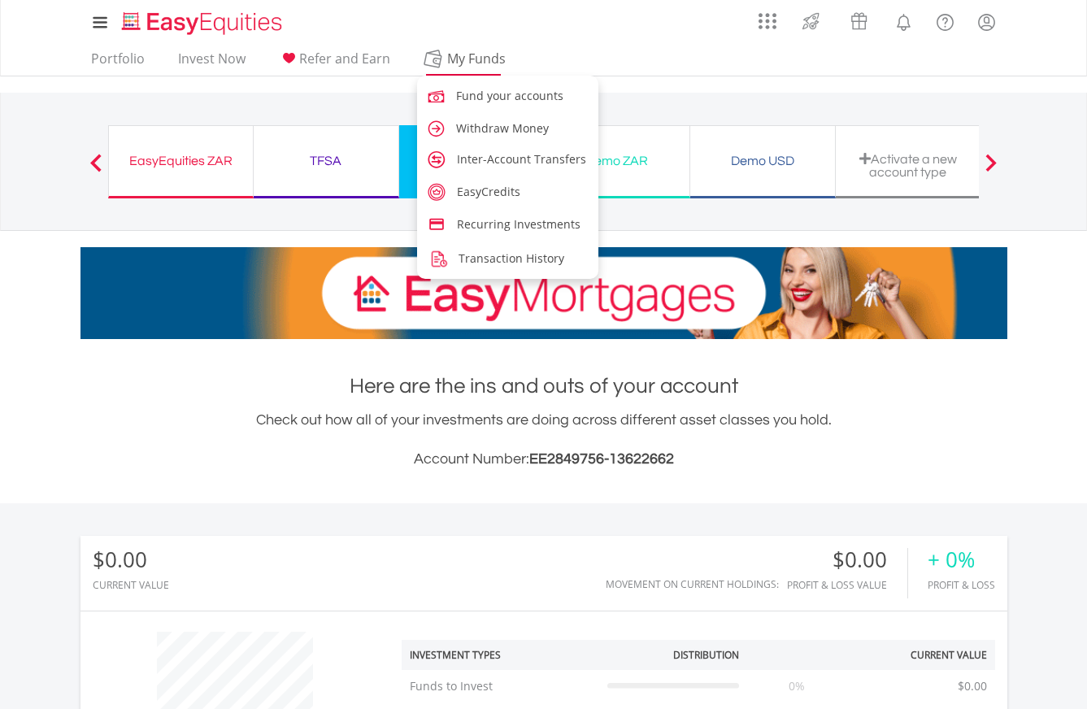
click at [449, 61] on span "My Funds" at bounding box center [477, 58] width 107 height 21
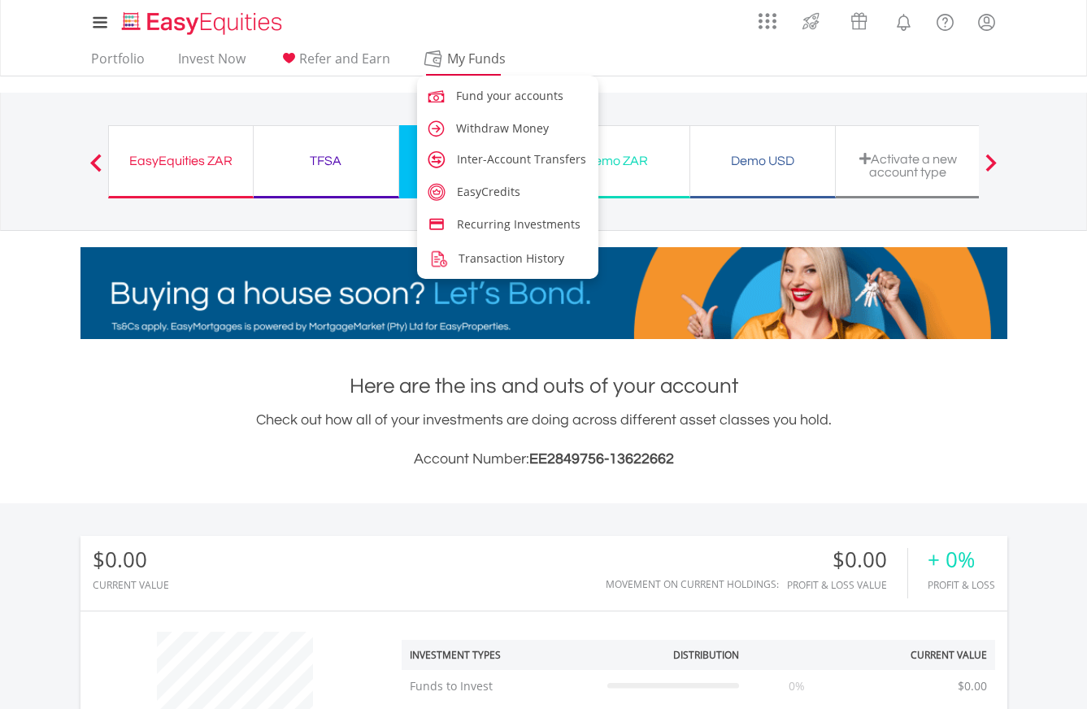
click at [477, 62] on span "My Funds" at bounding box center [477, 58] width 107 height 21
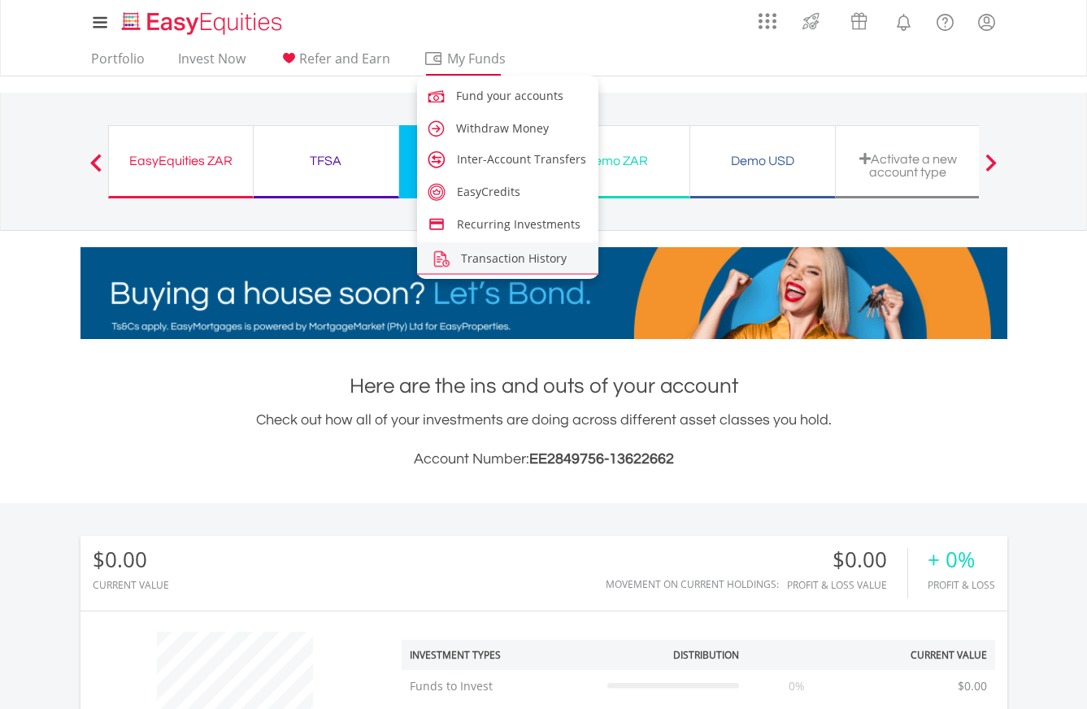
click at [503, 267] on link "Transaction History" at bounding box center [508, 257] width 182 height 30
